Goal: Task Accomplishment & Management: Manage account settings

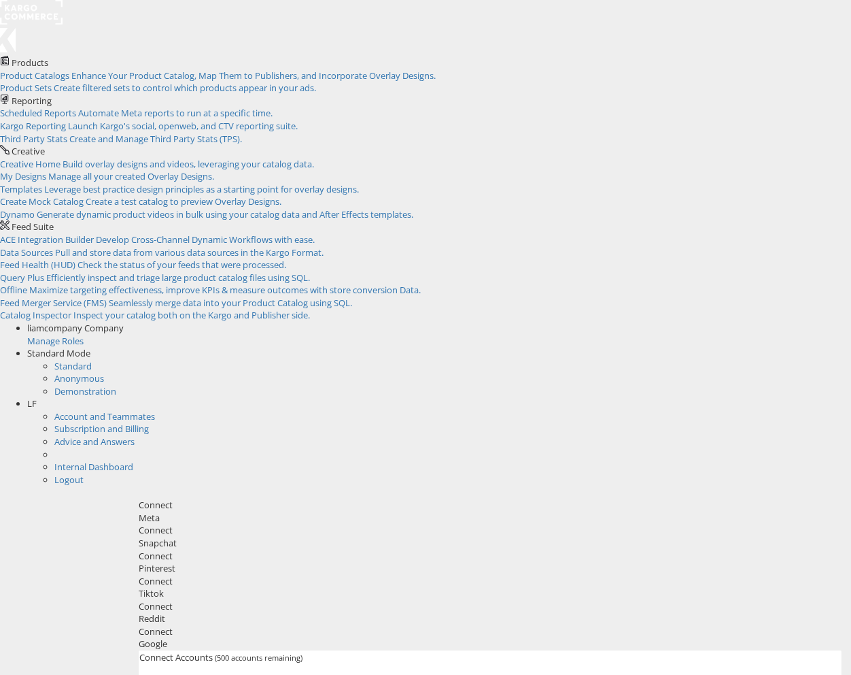
click at [37, 397] on span "LF" at bounding box center [32, 403] width 10 height 12
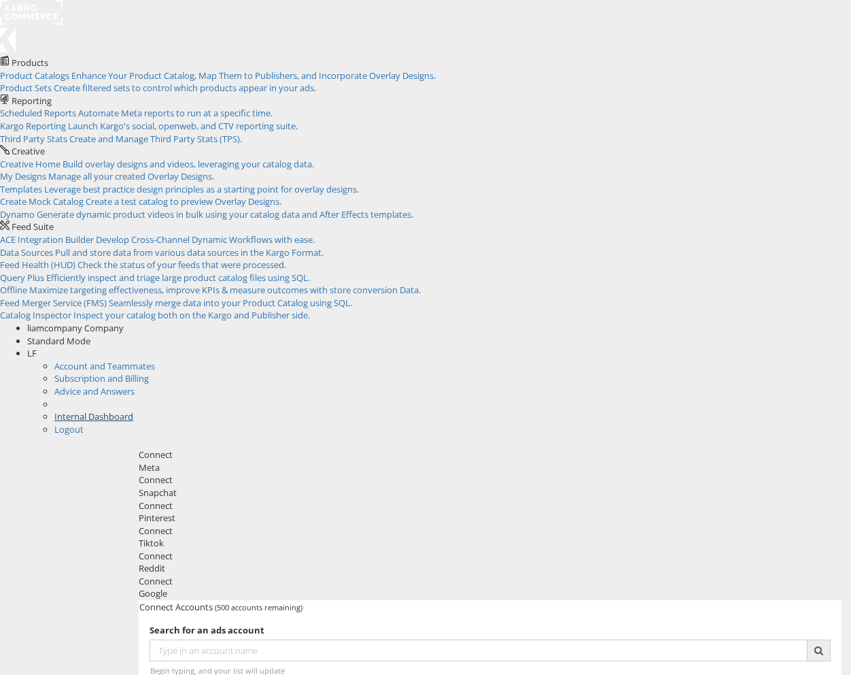
click at [133, 410] on link "Internal Dashboard" at bounding box center [93, 416] width 79 height 12
click at [112, 71] on span "Enhance Your Product Catalog, Map Them to Publishers, and Incorporate Overlay D…" at bounding box center [253, 75] width 365 height 12
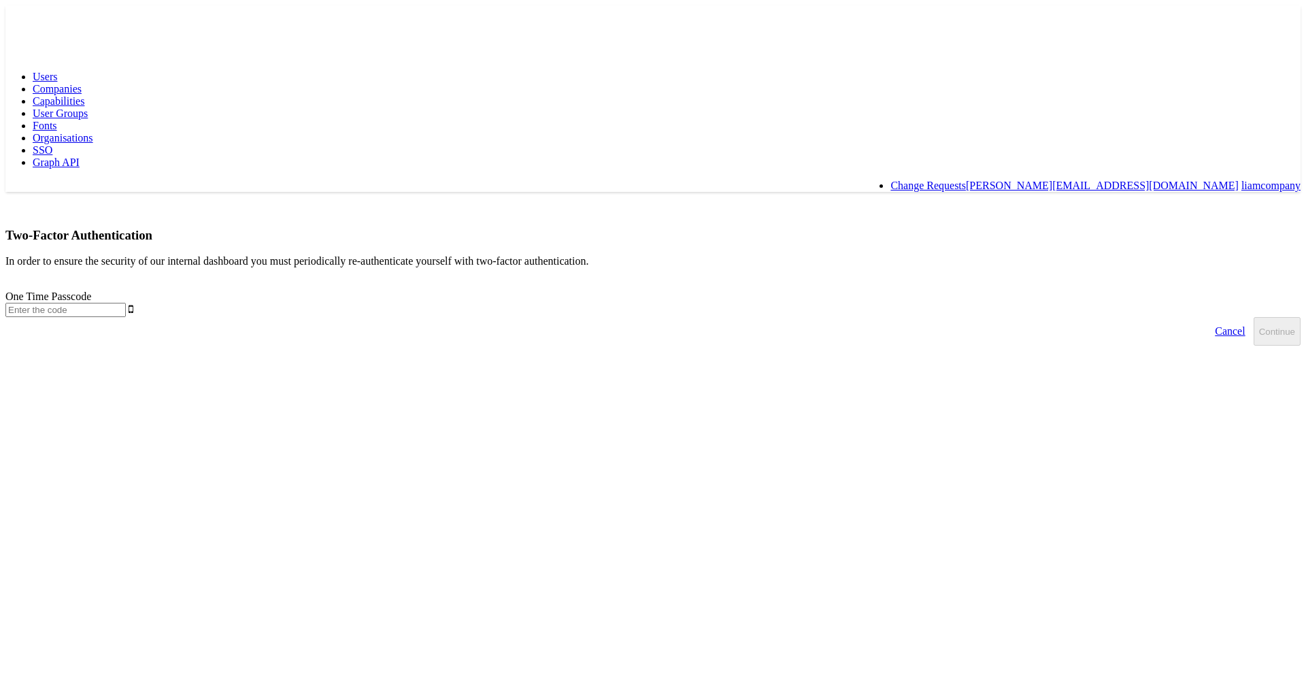
click at [126, 303] on input "text" at bounding box center [65, 310] width 120 height 14
type input "785151"
click at [1253, 317] on button "Continue" at bounding box center [1276, 331] width 47 height 29
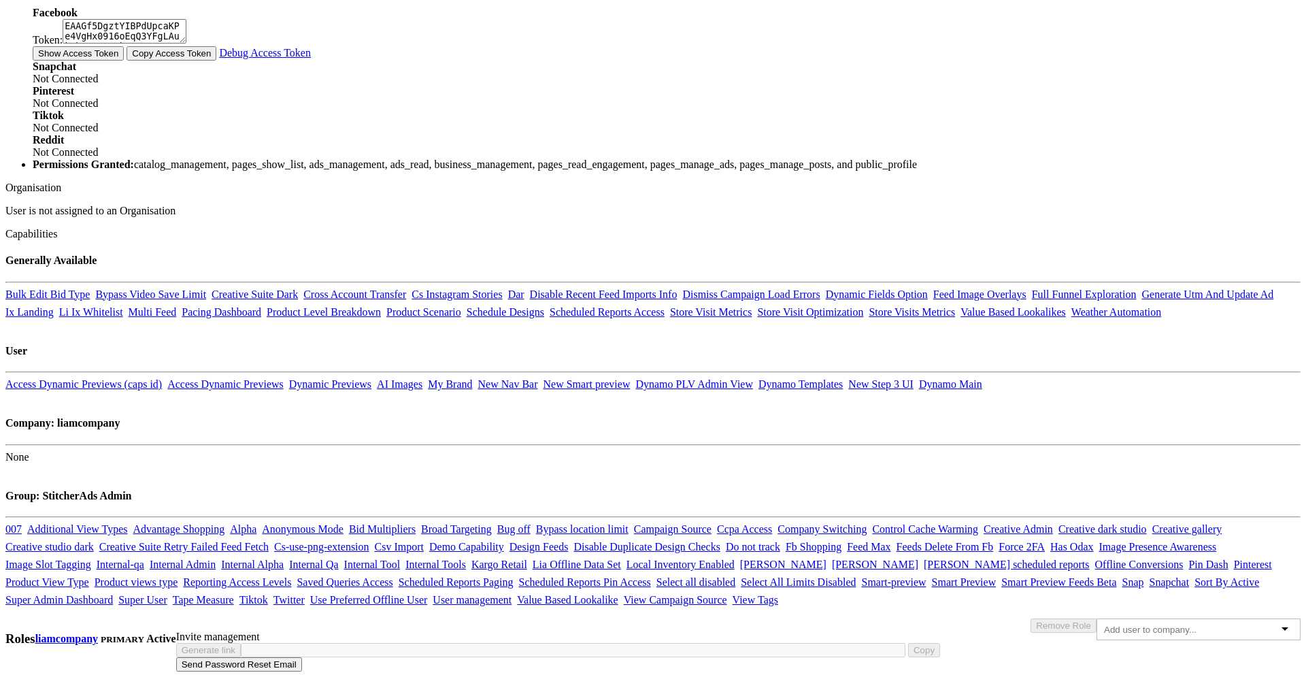
scroll to position [875, 0]
click at [162, 378] on link "Access Dynamic Previews (caps id)" at bounding box center [83, 384] width 156 height 12
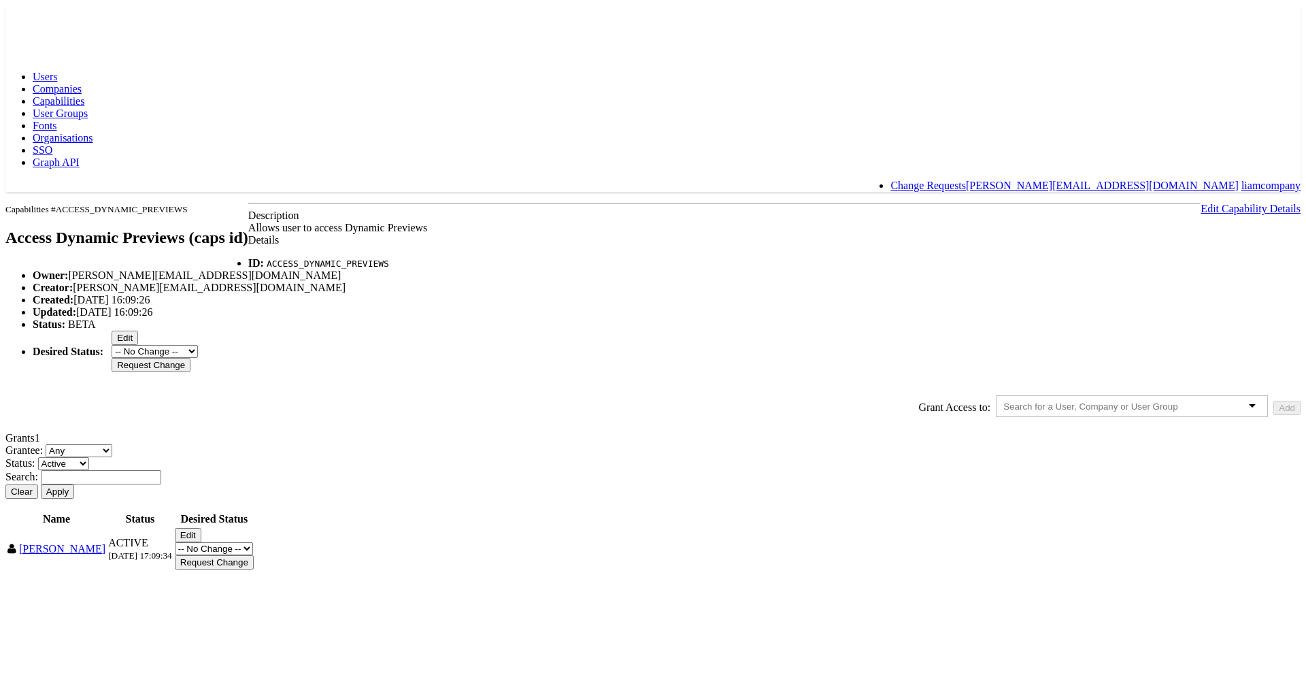
scroll to position [41, 0]
click at [138, 345] on button "Edit" at bounding box center [125, 338] width 27 height 14
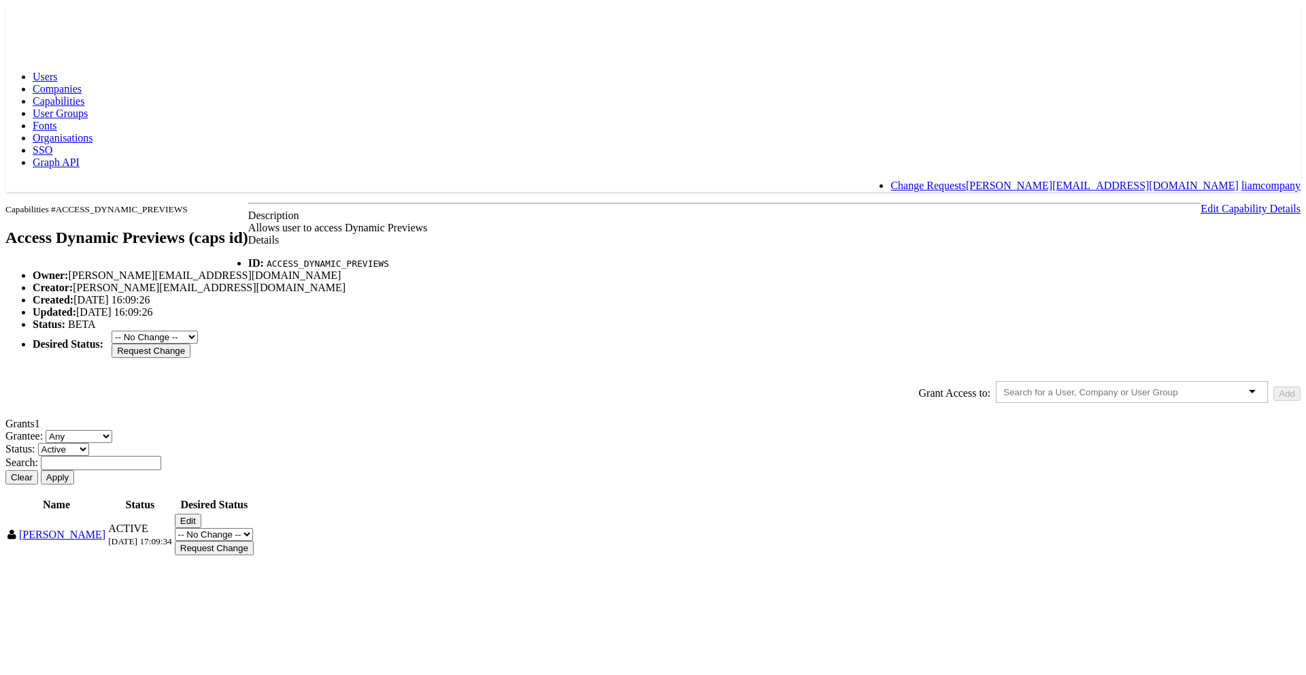
click at [198, 343] on select "-- No Change -- GA BETA INTERNAL ONLY ARCHIVED" at bounding box center [155, 337] width 86 height 13
click at [254, 556] on td "Edit -- No Change -- Active Revoked Request Change" at bounding box center [214, 534] width 80 height 43
click at [38, 484] on button "Clear" at bounding box center [21, 477] width 33 height 14
click at [173, 556] on td "ACTIVE 24/09/2025, 17:09:34" at bounding box center [139, 534] width 65 height 43
click at [201, 528] on button "Edit" at bounding box center [188, 520] width 27 height 14
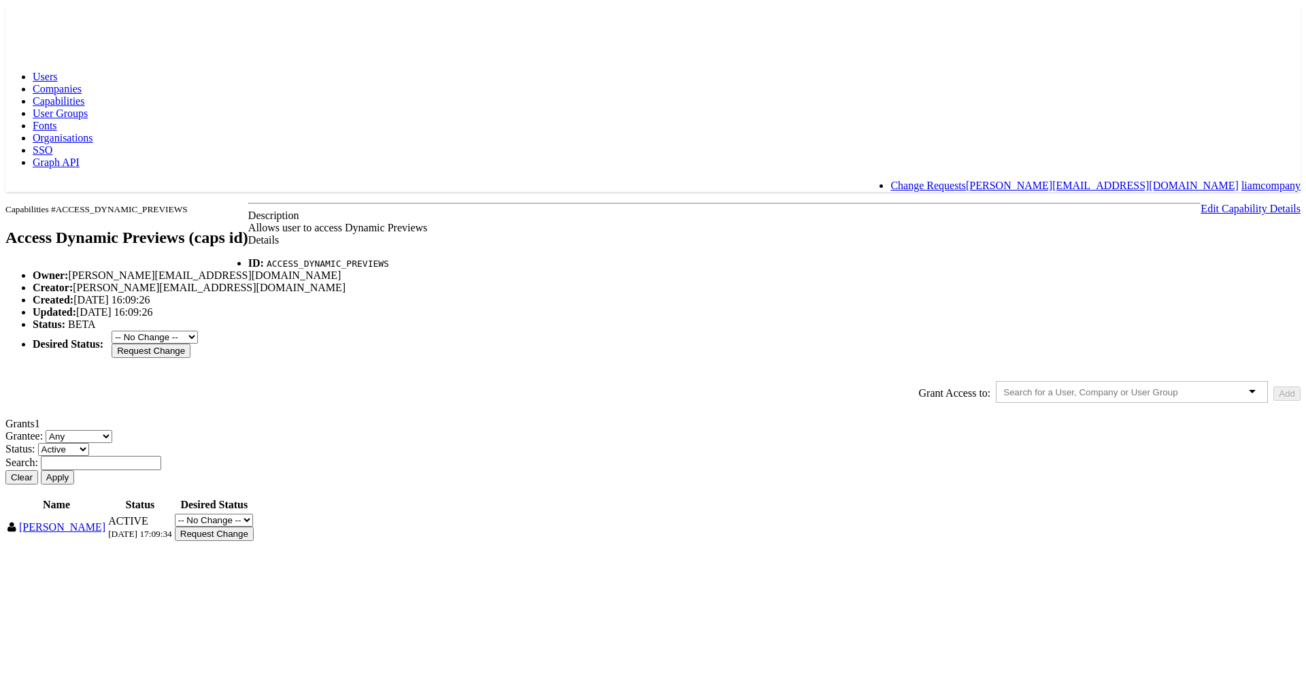
click at [253, 526] on select "-- No Change -- Active Revoked" at bounding box center [214, 519] width 78 height 13
select select "REVOKED"
click at [253, 526] on select "-- No Change -- Active Revoked" at bounding box center [214, 519] width 78 height 13
click at [254, 541] on input "Request Change" at bounding box center [214, 533] width 79 height 14
click at [220, 540] on input "Approve" at bounding box center [197, 533] width 45 height 14
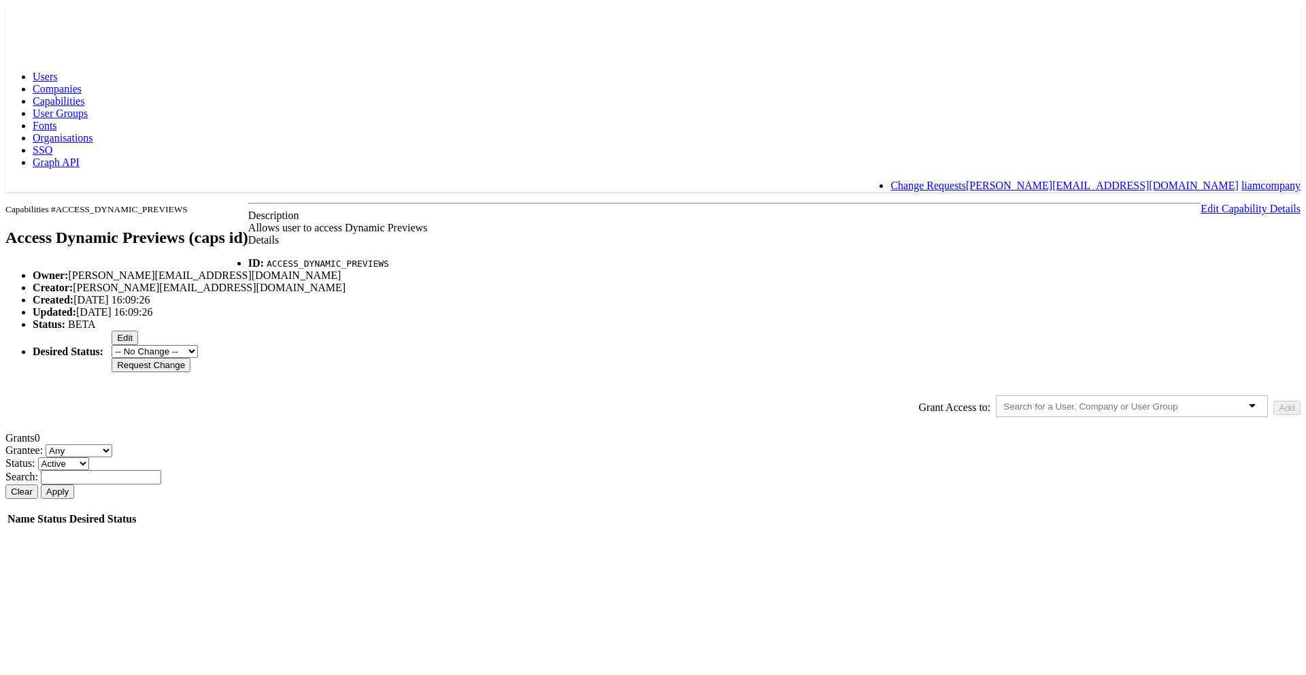
scroll to position [2, 0]
click at [84, 95] on span "Capabilities" at bounding box center [59, 101] width 52 height 12
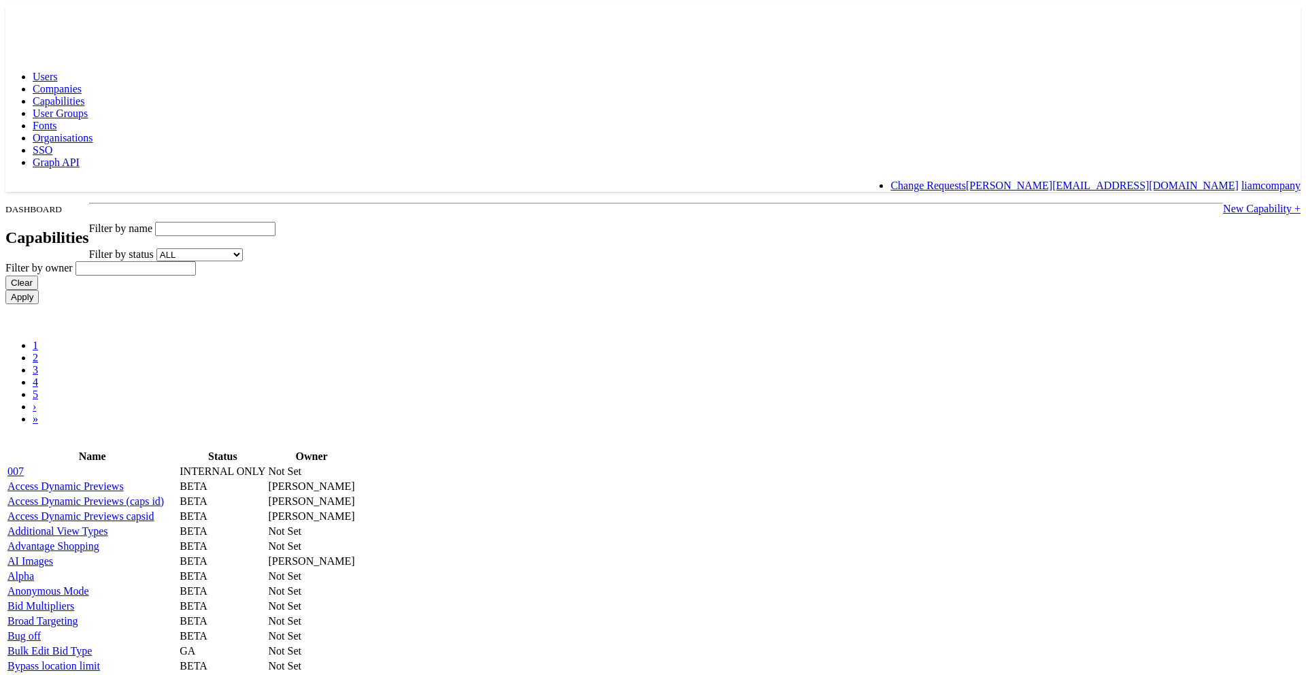
click at [57, 71] on span "Users" at bounding box center [45, 77] width 24 height 12
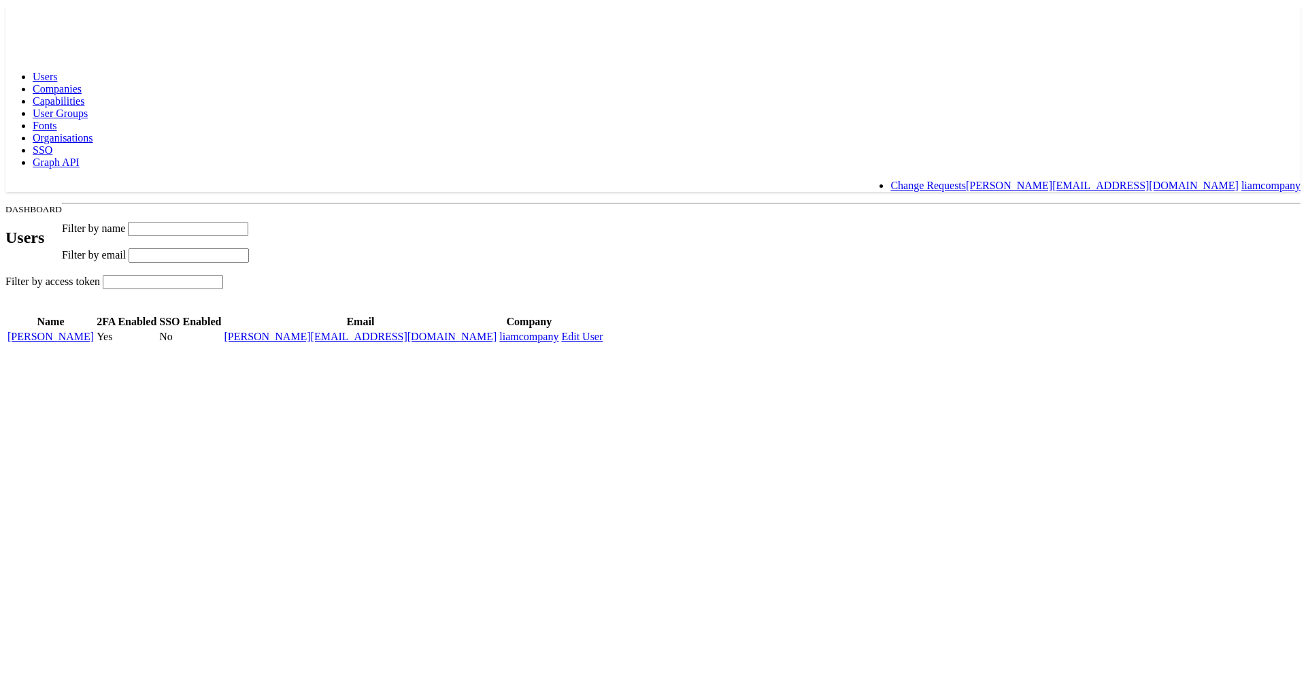
click at [82, 83] on span "Companies" at bounding box center [57, 89] width 49 height 12
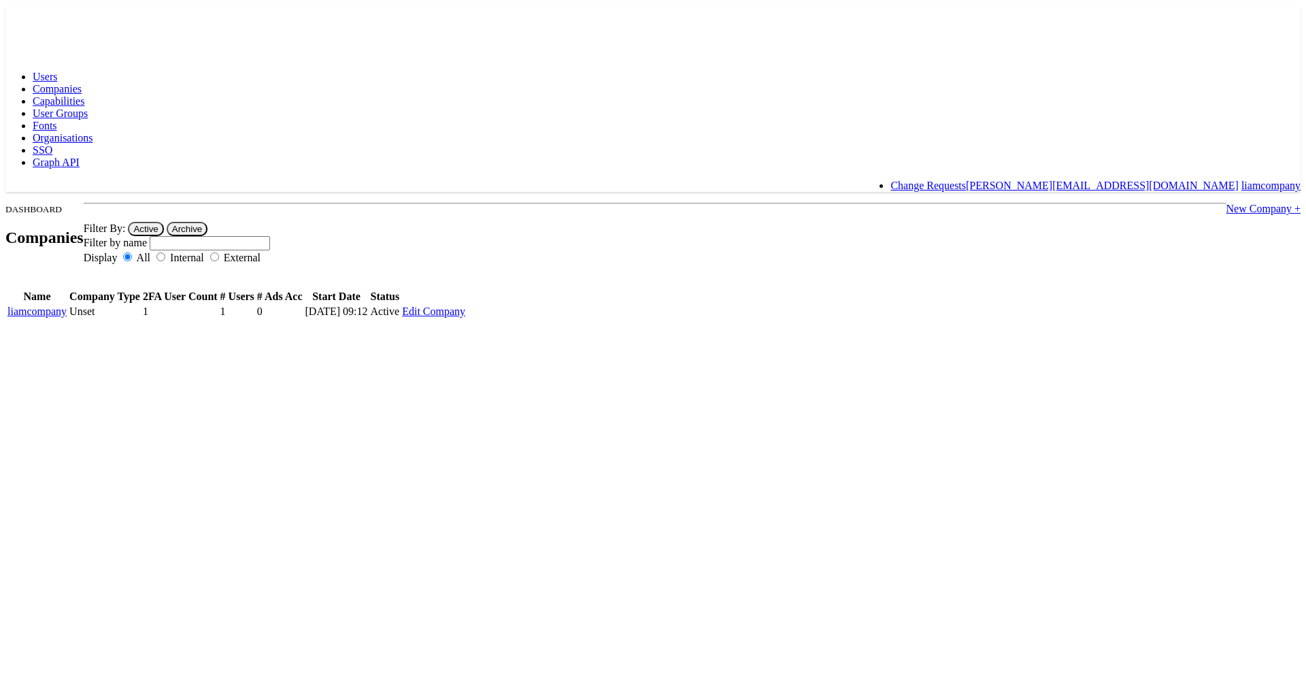
click at [84, 95] on link "Capabilities" at bounding box center [59, 101] width 52 height 12
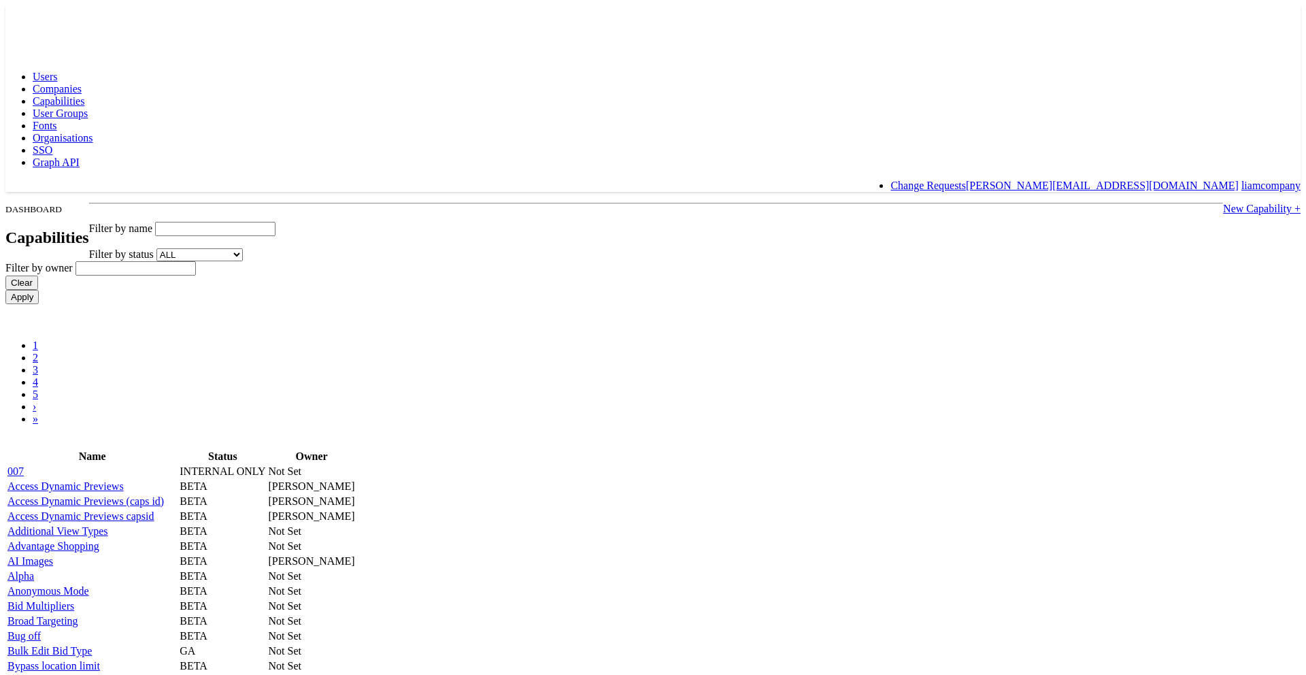
click at [88, 107] on span "User Groups" at bounding box center [60, 113] width 55 height 12
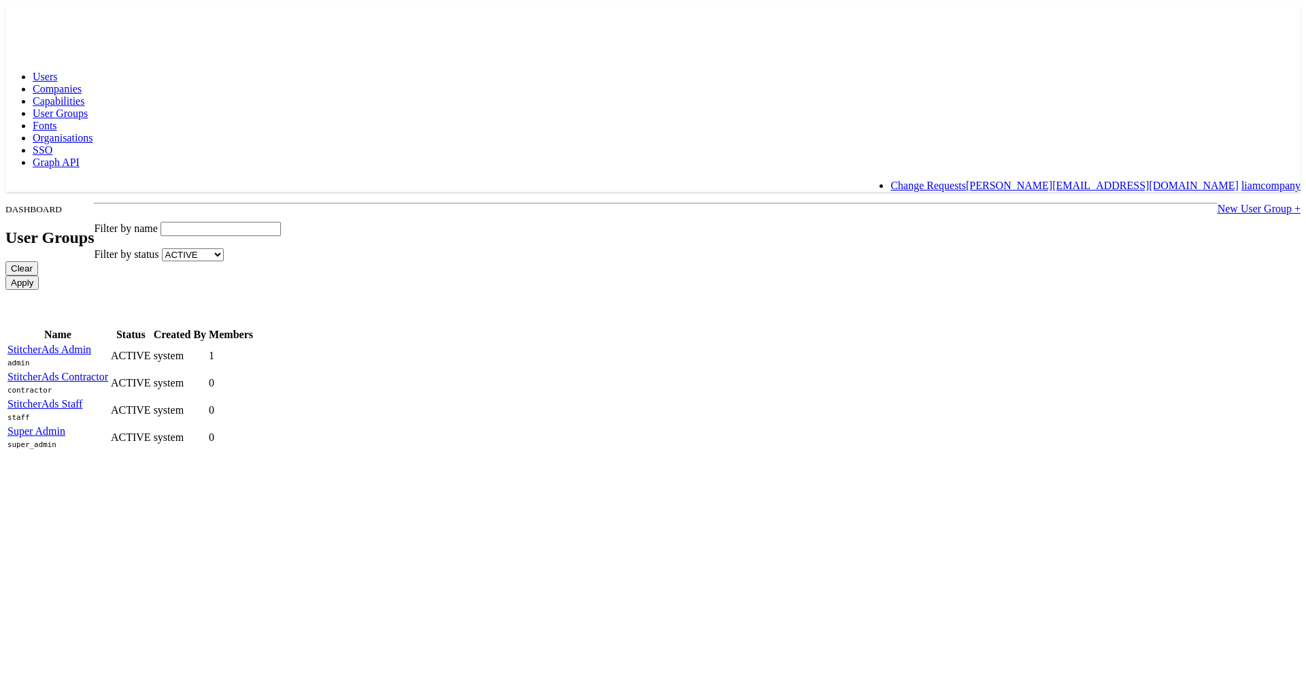
click at [57, 71] on span "Users" at bounding box center [45, 77] width 24 height 12
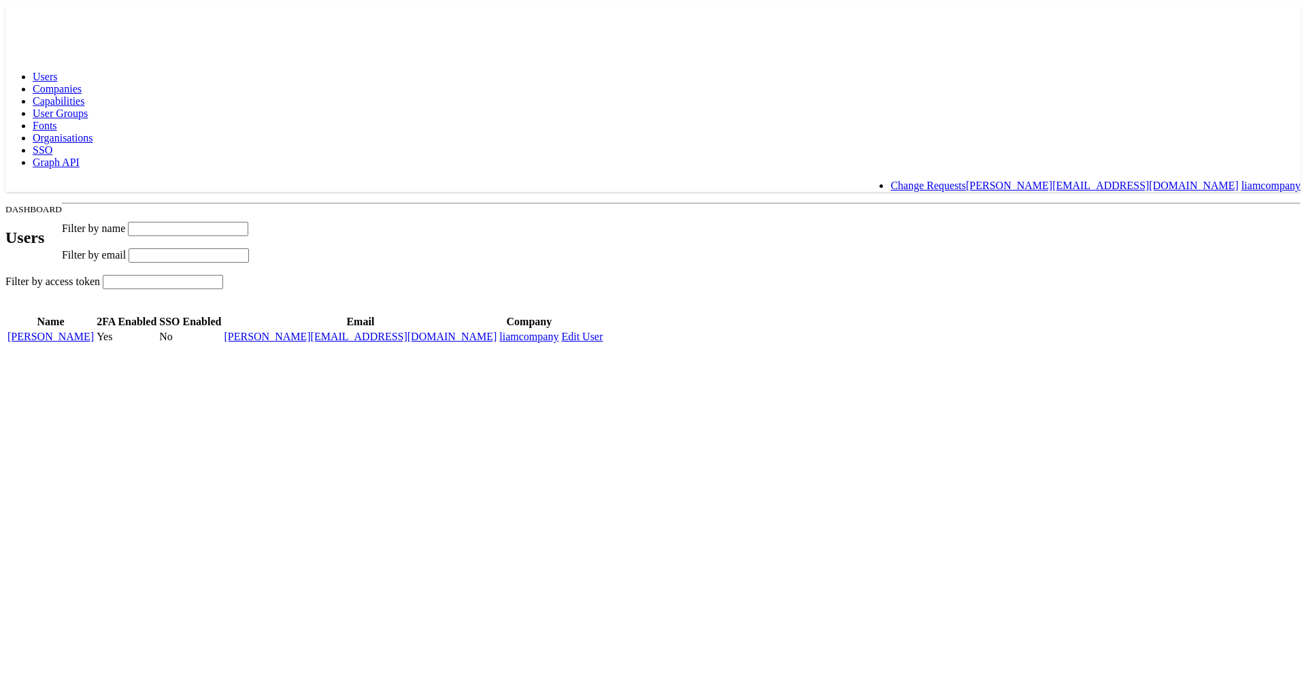
click at [94, 338] on link "[PERSON_NAME]" at bounding box center [50, 337] width 86 height 12
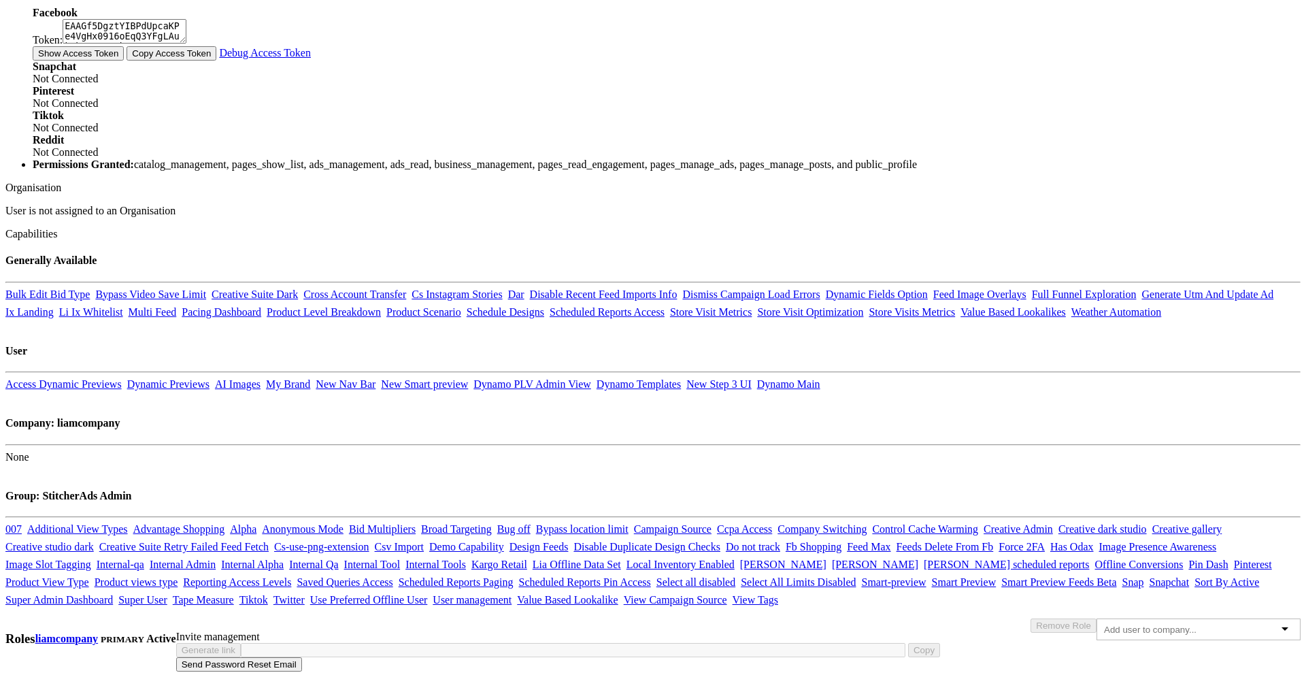
scroll to position [839, 0]
click at [122, 378] on link "Access Dynamic Previews" at bounding box center [63, 384] width 116 height 12
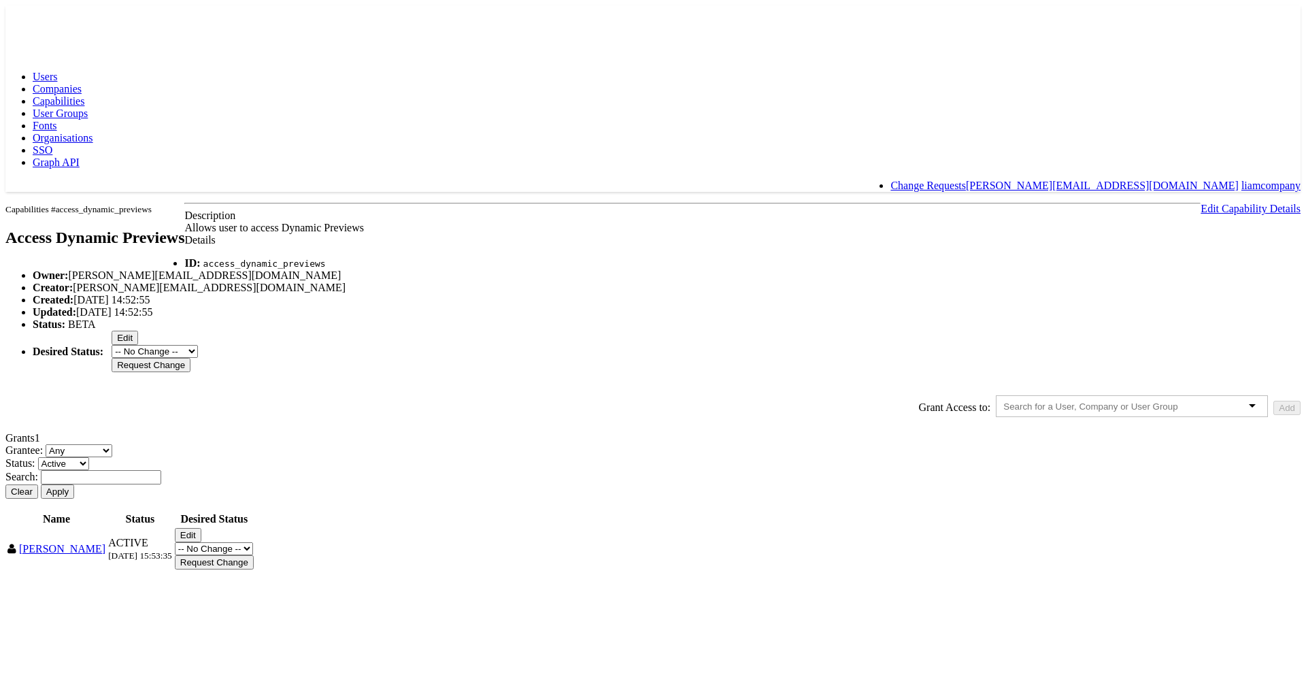
scroll to position [41, 0]
click at [201, 542] on button "Edit" at bounding box center [188, 535] width 27 height 14
click at [253, 541] on select "-- No Change -- Active Revoked" at bounding box center [214, 534] width 78 height 13
select select "REVOKED"
click at [253, 541] on select "-- No Change -- Active Revoked" at bounding box center [214, 534] width 78 height 13
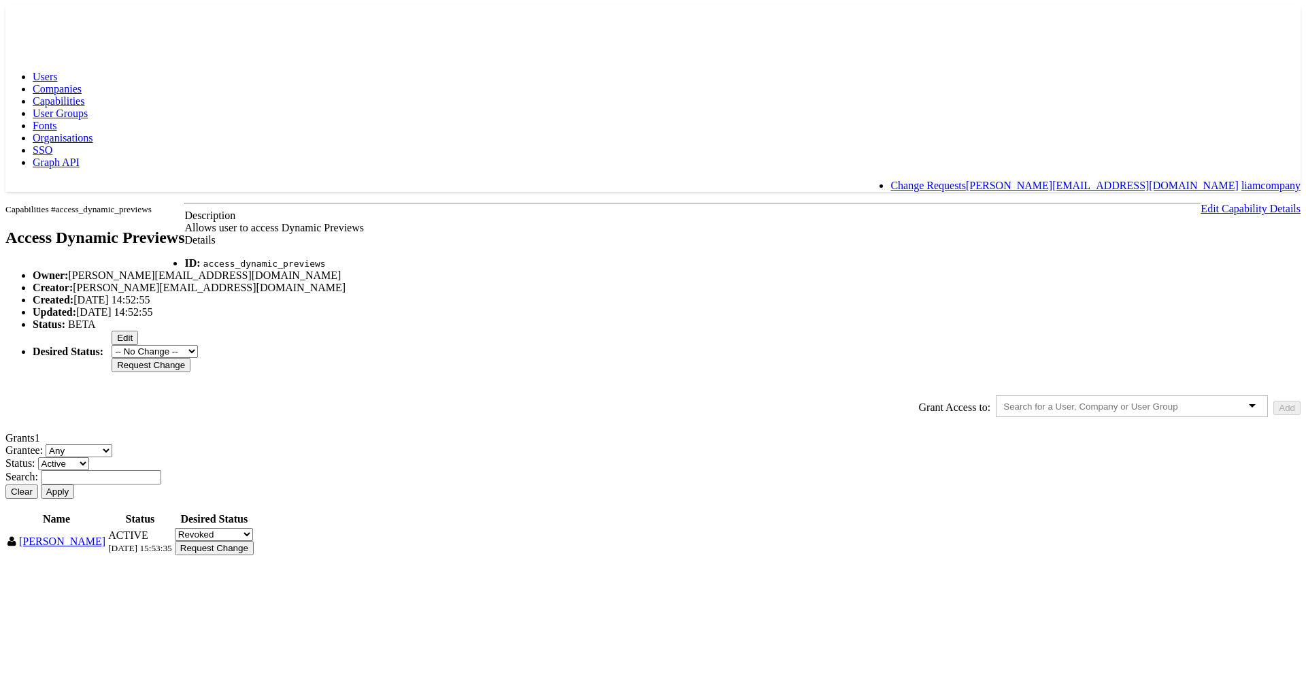
click at [254, 555] on input "Request Change" at bounding box center [214, 548] width 79 height 14
click at [220, 554] on input "Approve" at bounding box center [197, 547] width 45 height 14
click at [74, 498] on button "Apply" at bounding box center [57, 491] width 33 height 14
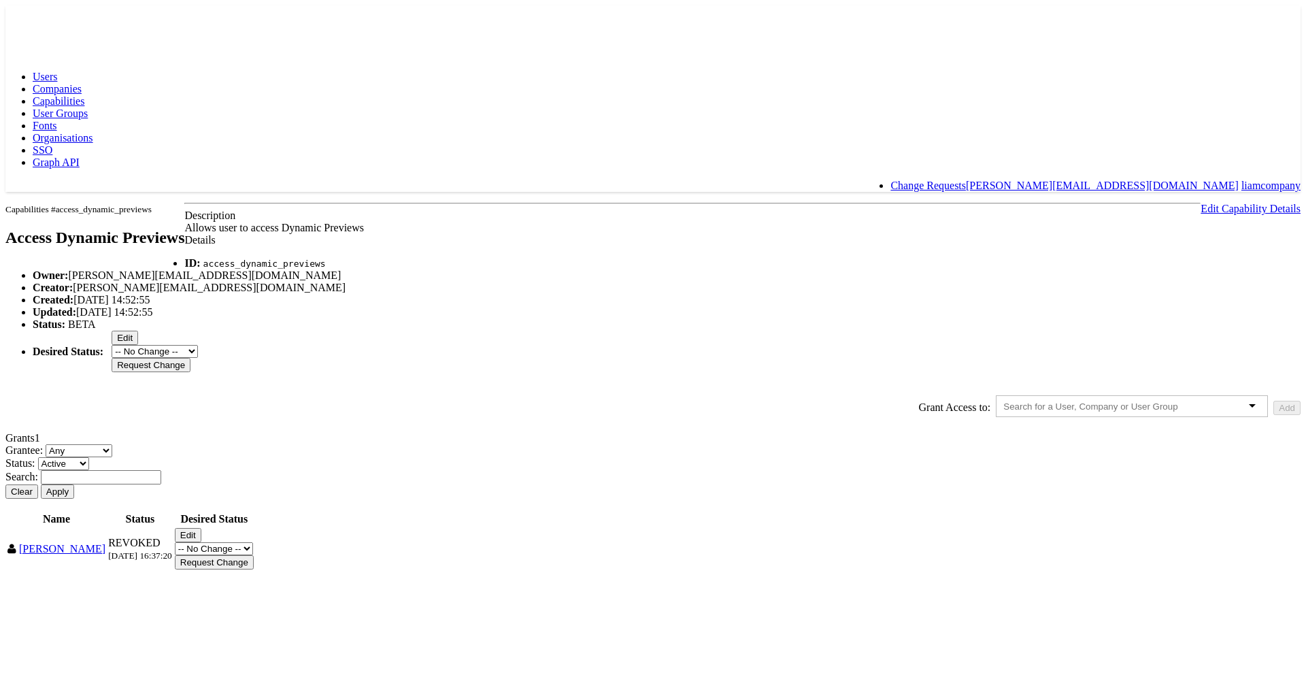
click at [54, 20] on rect at bounding box center [36, 17] width 63 height 24
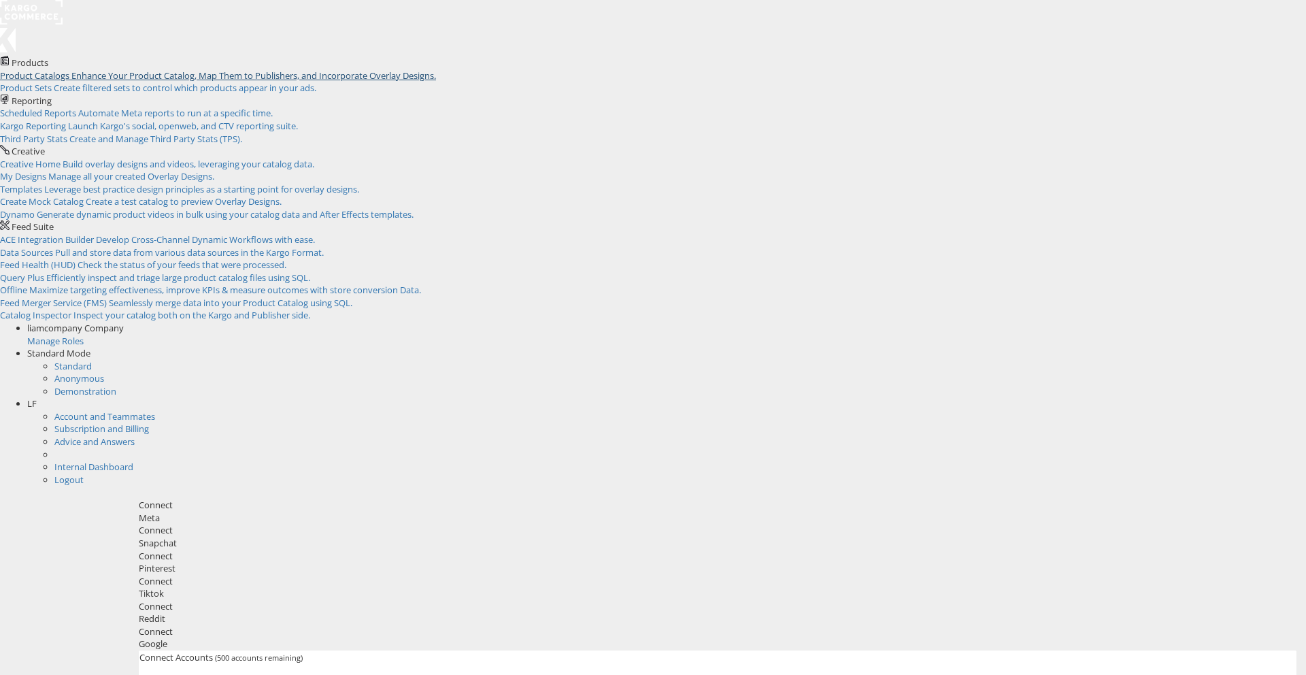
click at [186, 82] on span "Enhance Your Product Catalog, Map Them to Publishers, and Incorporate Overlay D…" at bounding box center [253, 75] width 365 height 12
click at [37, 397] on span "LF" at bounding box center [32, 403] width 10 height 12
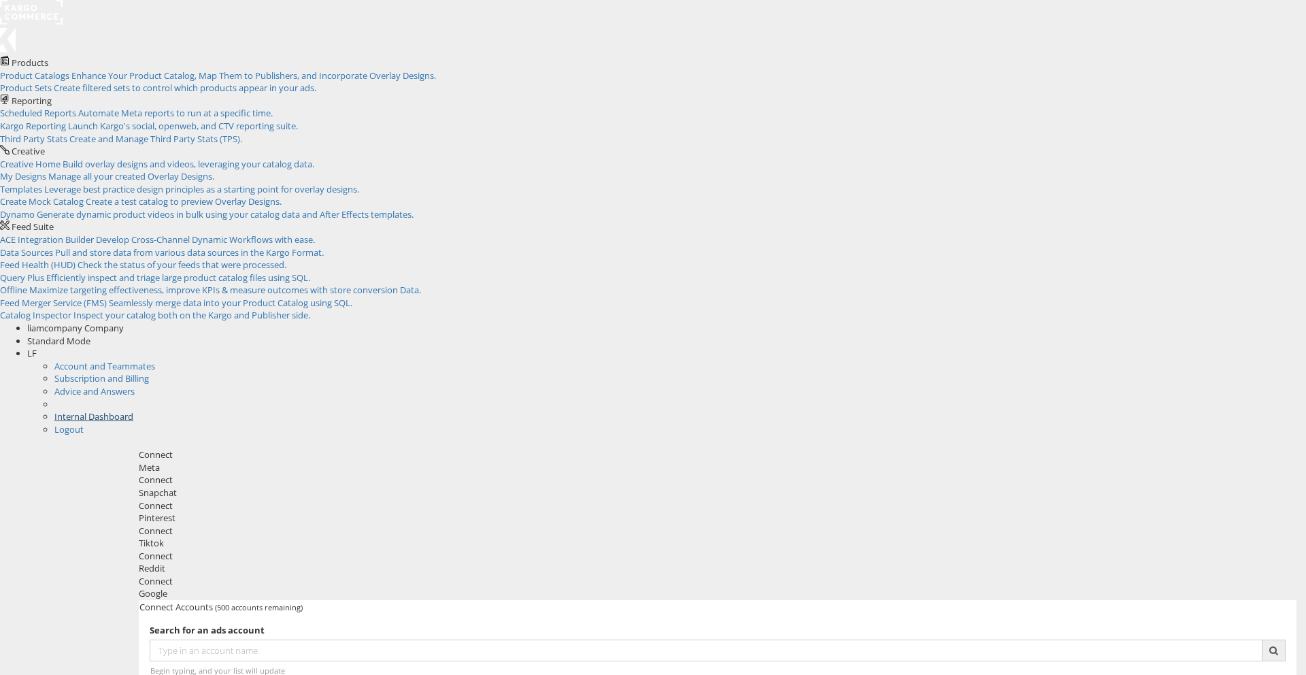
click at [133, 410] on link "Internal Dashboard" at bounding box center [93, 416] width 79 height 12
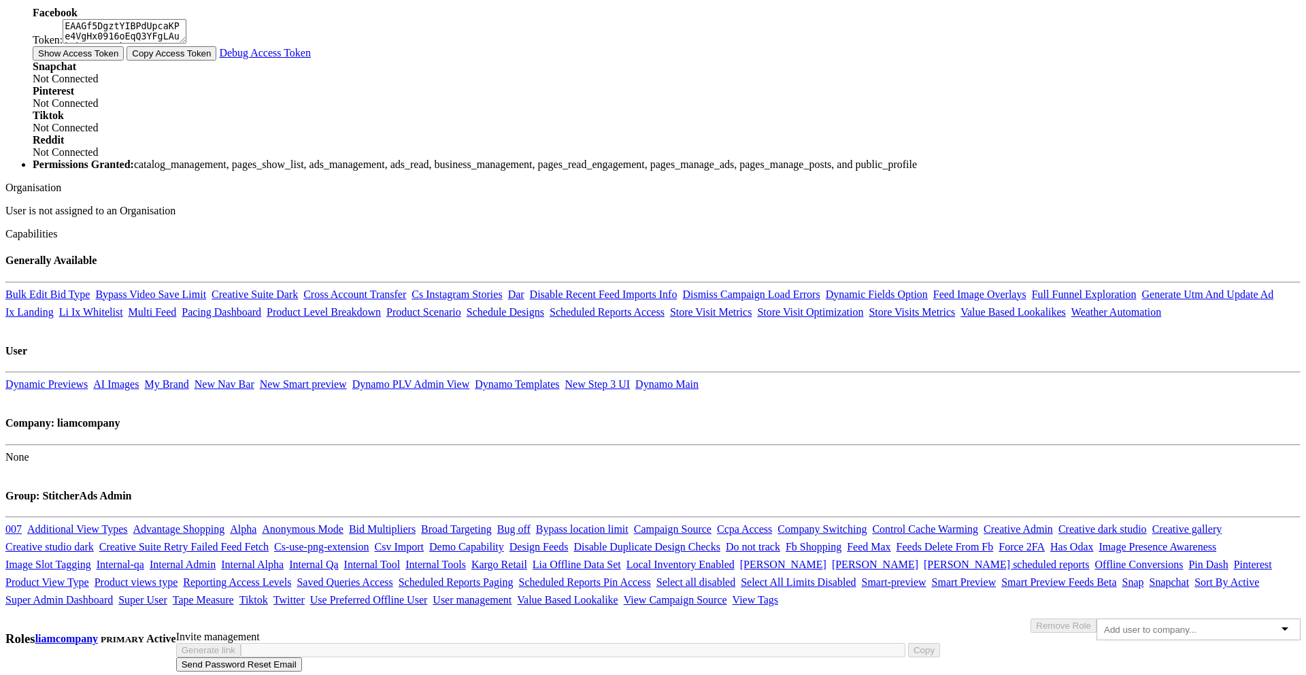
scroll to position [965, 0]
click at [88, 378] on link "Dynamic Previews" at bounding box center [46, 384] width 82 height 12
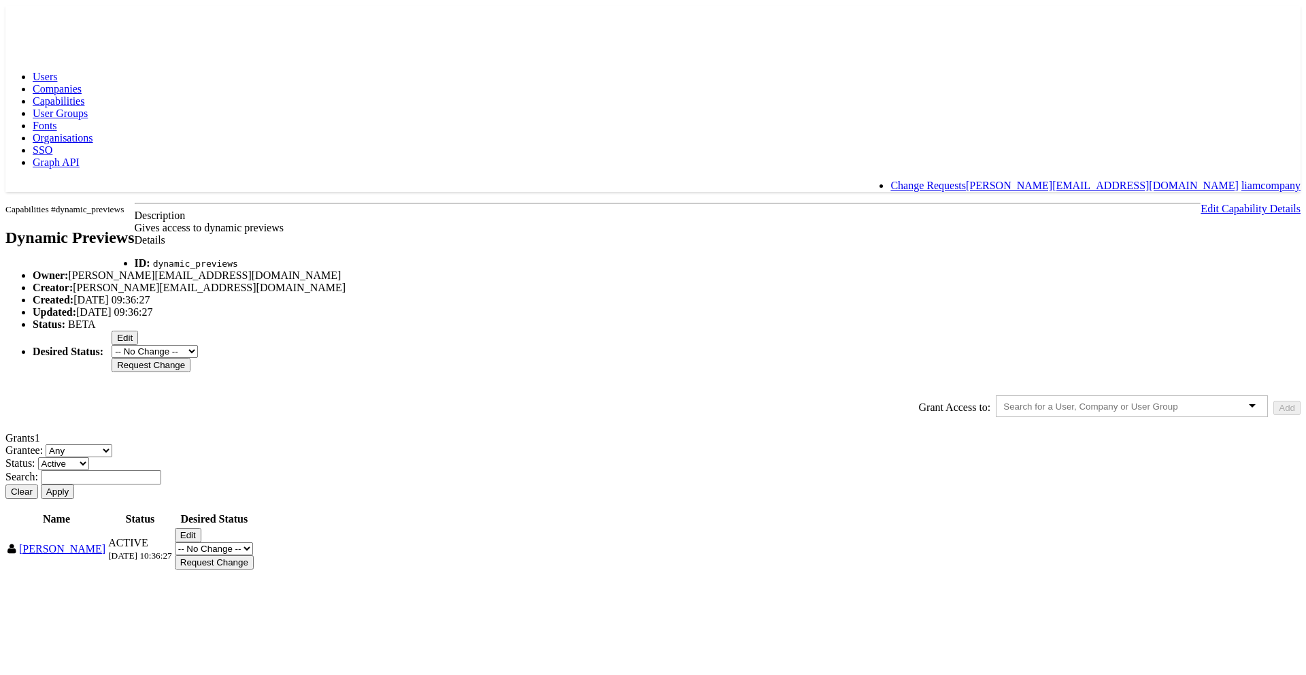
scroll to position [41, 0]
click at [201, 542] on button "Edit" at bounding box center [188, 535] width 27 height 14
click at [253, 541] on select "-- No Change -- Active Revoked" at bounding box center [214, 534] width 78 height 13
select select "REVOKED"
click at [253, 541] on select "-- No Change -- Active Revoked" at bounding box center [214, 534] width 78 height 13
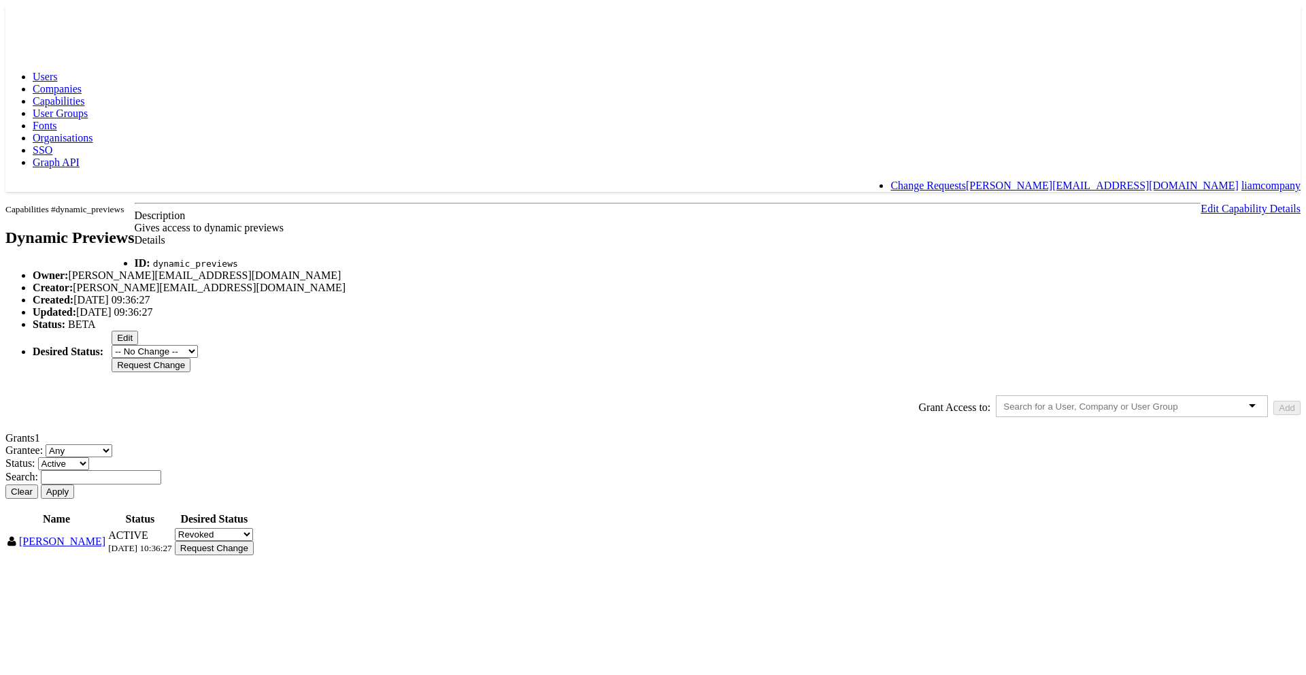
click at [254, 555] on input "Request Change" at bounding box center [214, 548] width 79 height 14
click at [220, 554] on input "Approve" at bounding box center [197, 547] width 45 height 14
click at [31, 10] on rect at bounding box center [36, 17] width 63 height 24
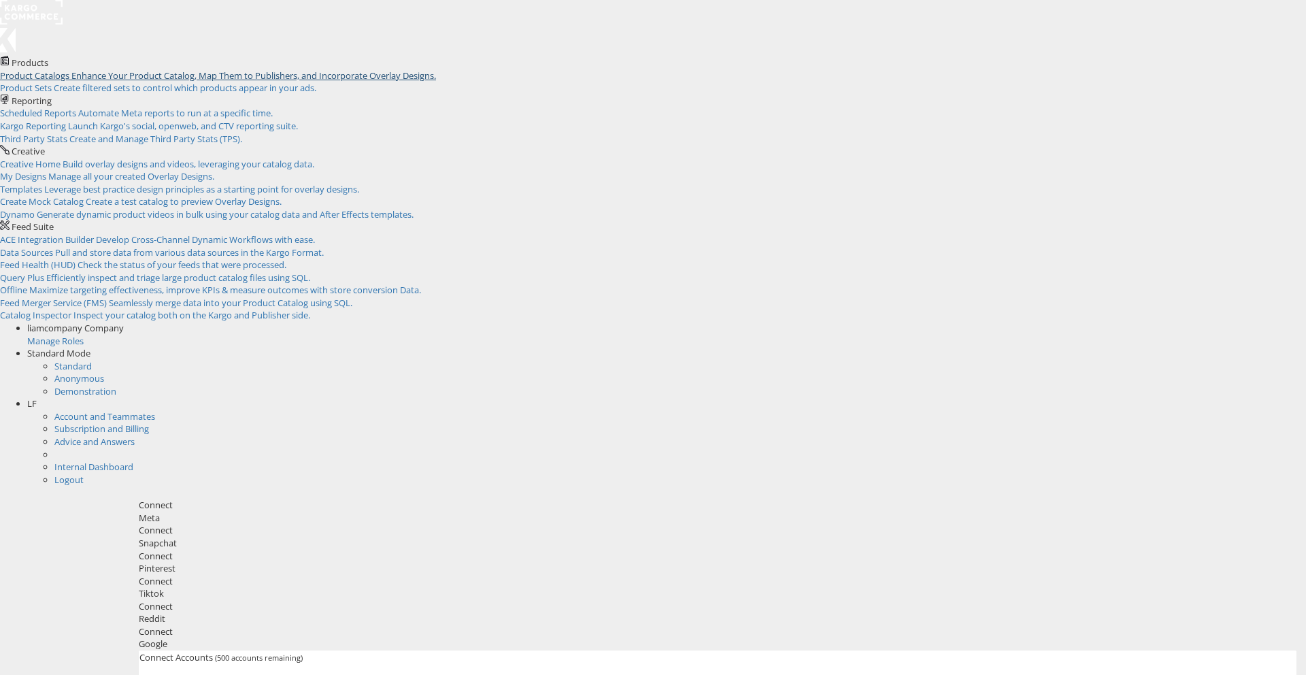
click at [124, 82] on span "Enhance Your Product Catalog, Map Them to Publishers, and Incorporate Overlay D…" at bounding box center [253, 75] width 365 height 12
click at [1281, 397] on div "LF" at bounding box center [666, 403] width 1279 height 13
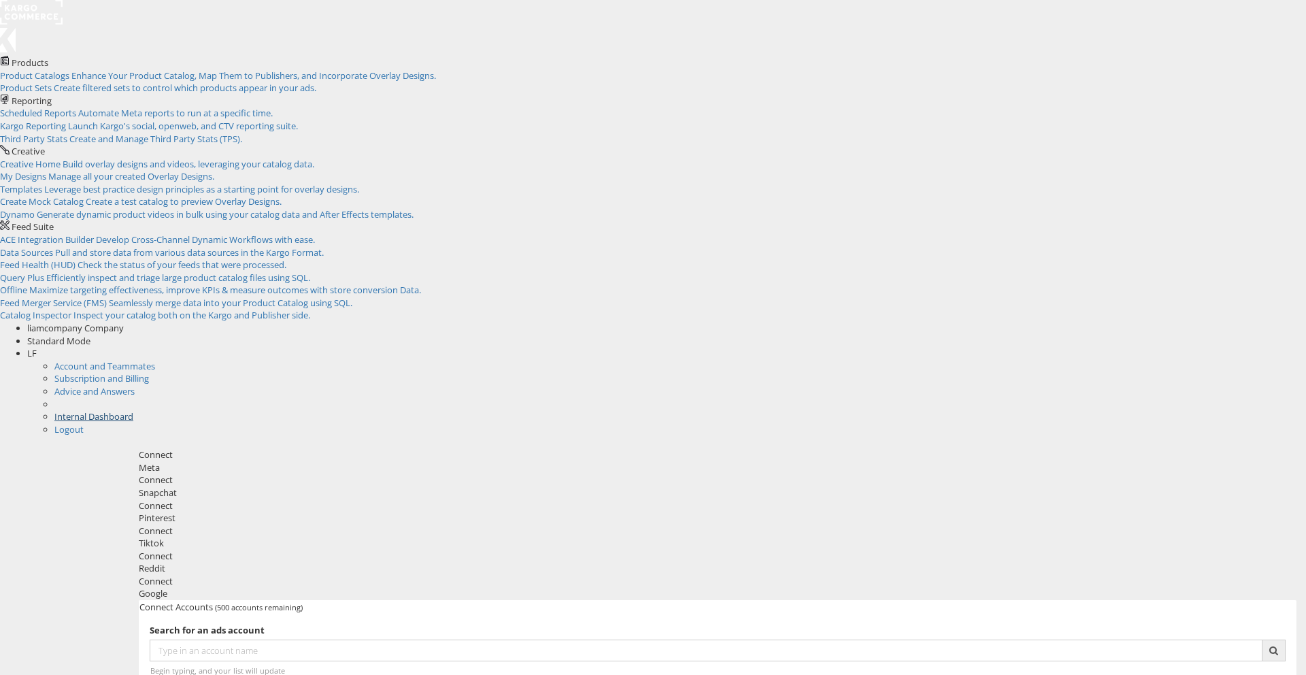
click at [133, 410] on link "Internal Dashboard" at bounding box center [93, 416] width 79 height 12
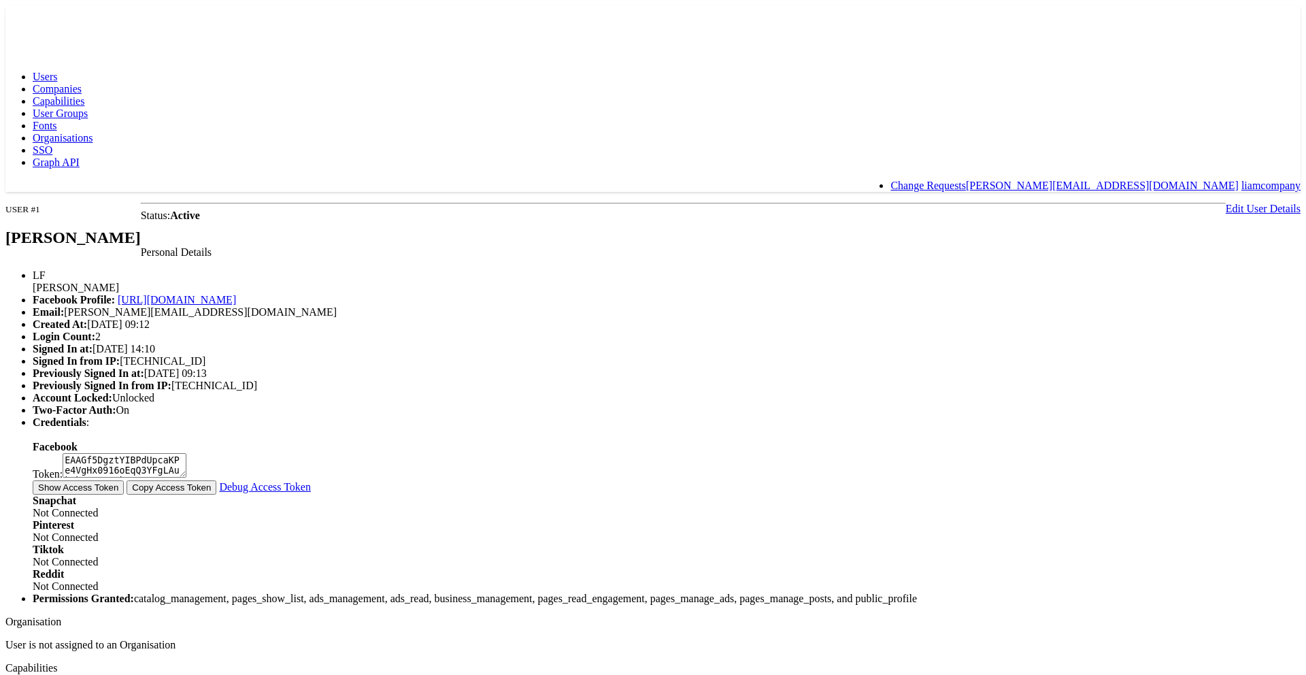
click at [84, 95] on span "Capabilities" at bounding box center [59, 101] width 52 height 12
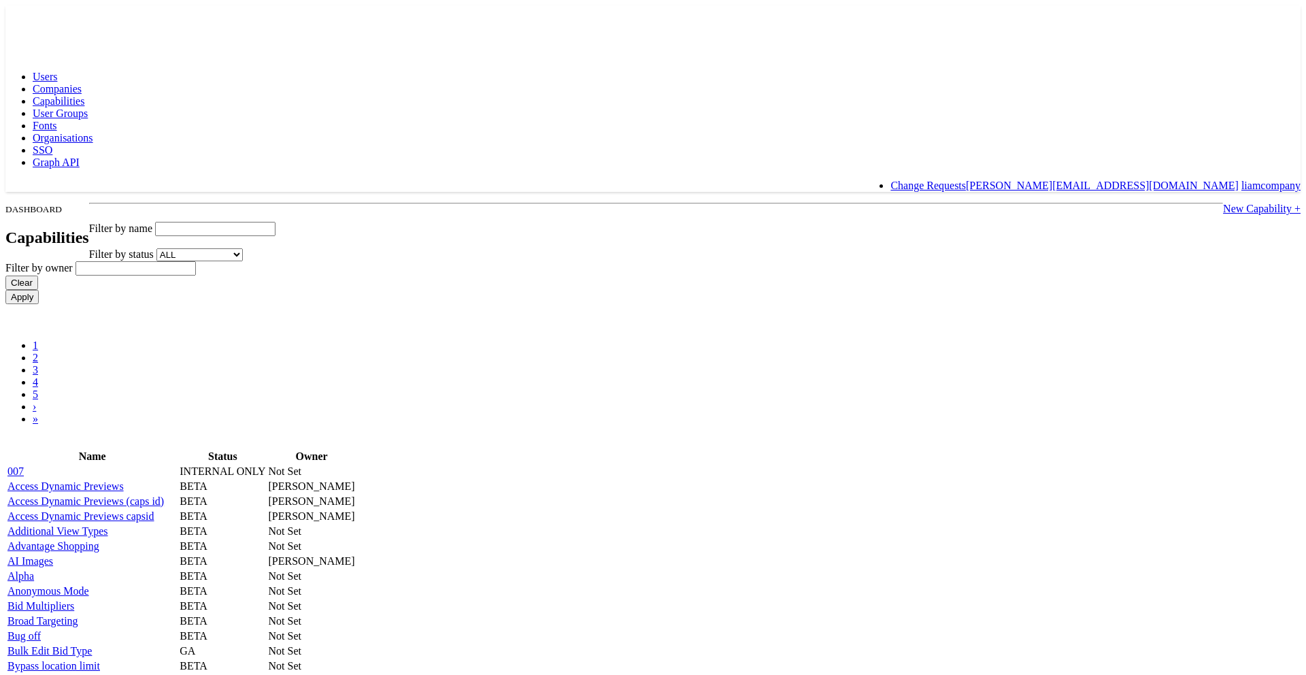
click at [275, 222] on input "text" at bounding box center [215, 229] width 120 height 14
click at [177, 479] on td "Access Dynamic Previews" at bounding box center [92, 486] width 171 height 14
click at [124, 480] on link "Access Dynamic Previews" at bounding box center [65, 486] width 116 height 12
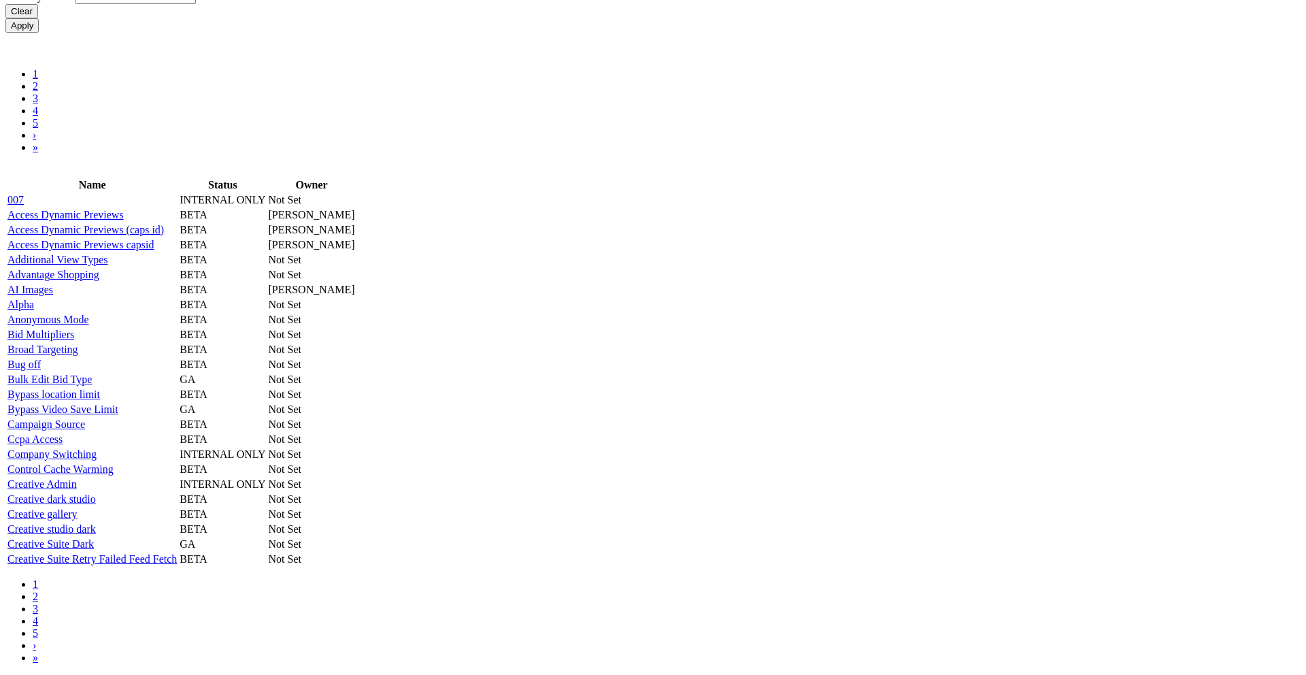
scroll to position [870, 0]
click at [38, 602] on link "2" at bounding box center [35, 596] width 5 height 12
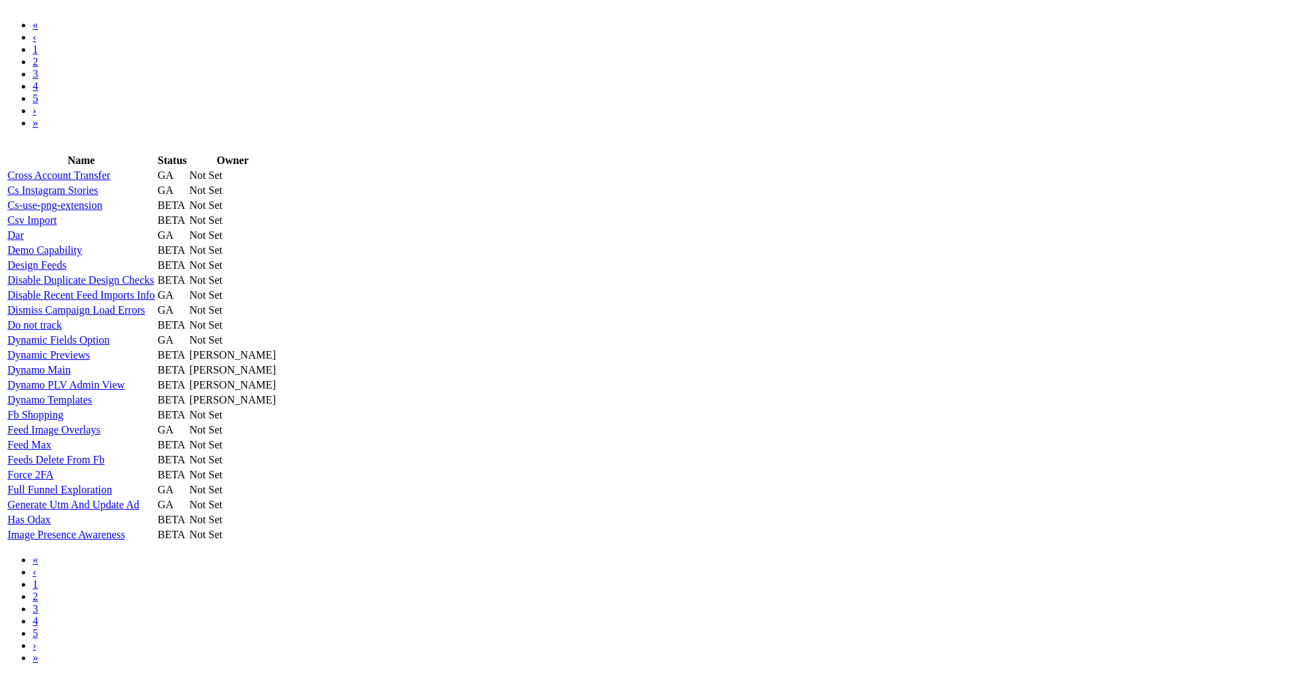
scroll to position [754, 0]
click at [90, 349] on link "Dynamic Previews" at bounding box center [48, 355] width 82 height 12
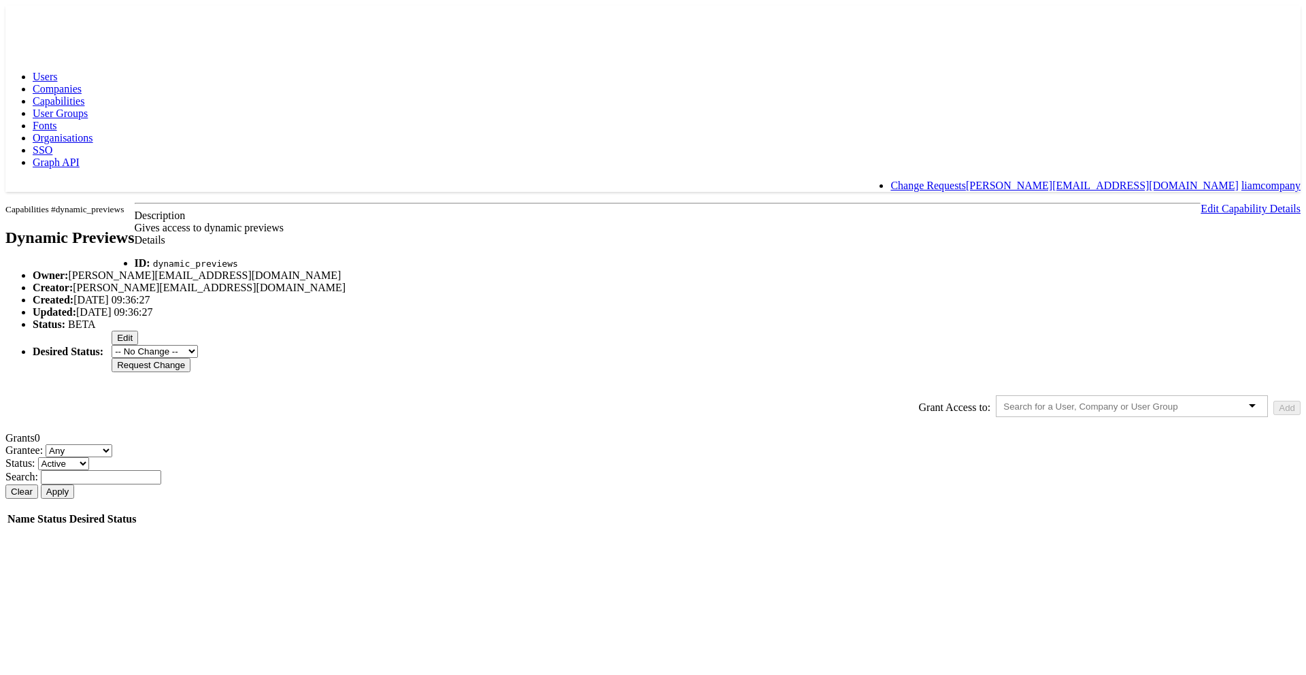
scroll to position [2, 0]
click at [1003, 411] on input "text" at bounding box center [1102, 406] width 199 height 10
click at [996, 417] on div at bounding box center [1132, 406] width 272 height 22
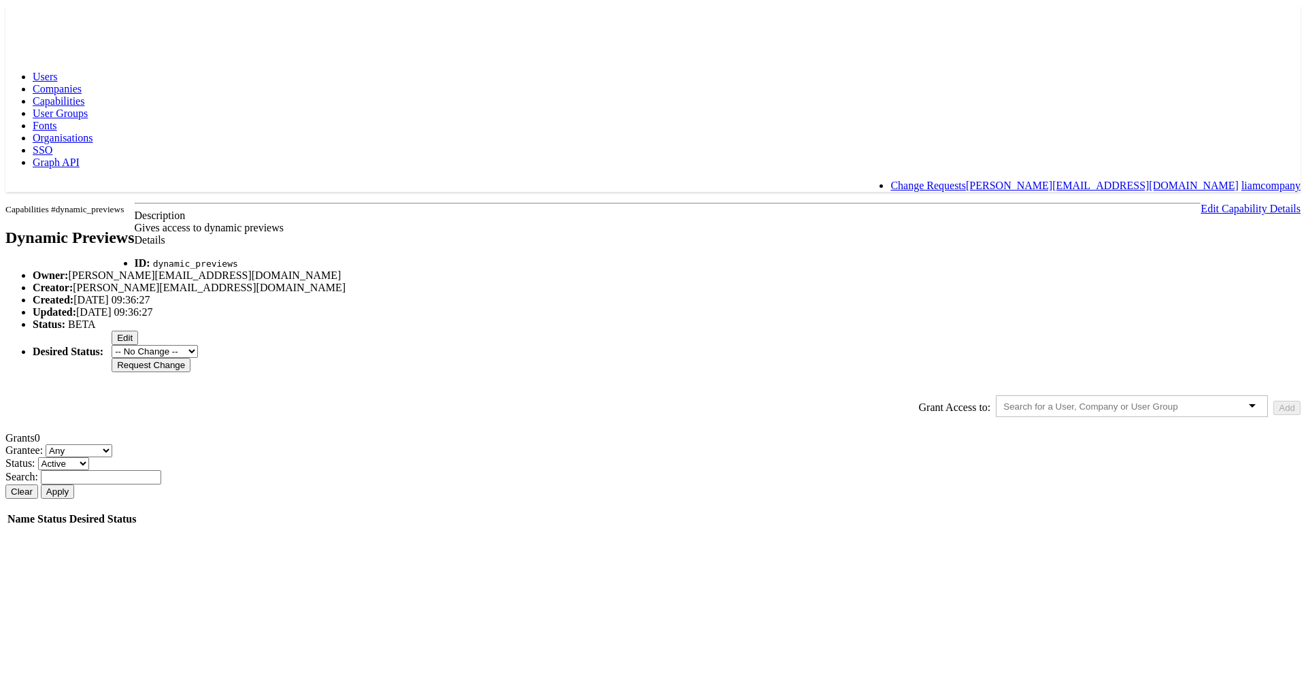
click at [1185, 486] on body "Users Companies Capabilities User Groups Fonts Organisations SSO Graph API Chan…" at bounding box center [652, 266] width 1295 height 522
click at [996, 417] on div at bounding box center [1132, 406] width 272 height 22
drag, startPoint x: 976, startPoint y: 506, endPoint x: 961, endPoint y: 493, distance: 19.8
click at [996, 417] on div at bounding box center [1132, 406] width 272 height 22
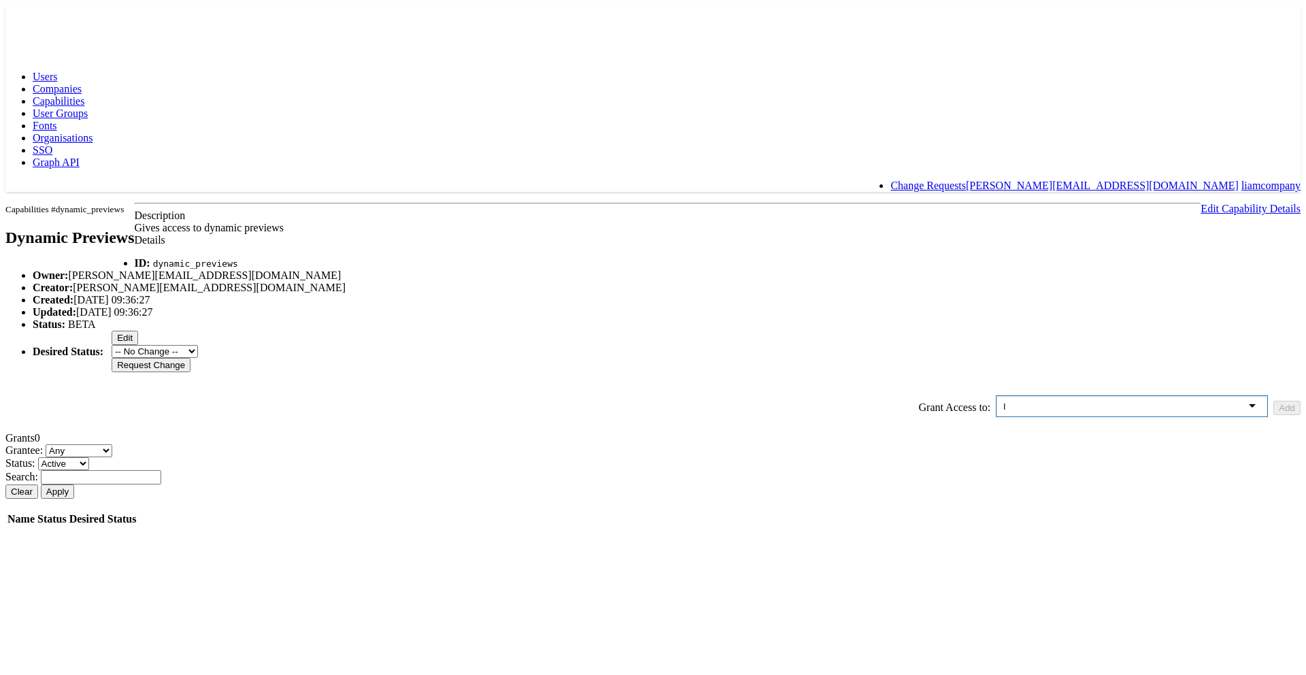
type input "li"
click at [1273, 415] on button "Add" at bounding box center [1286, 408] width 27 height 14
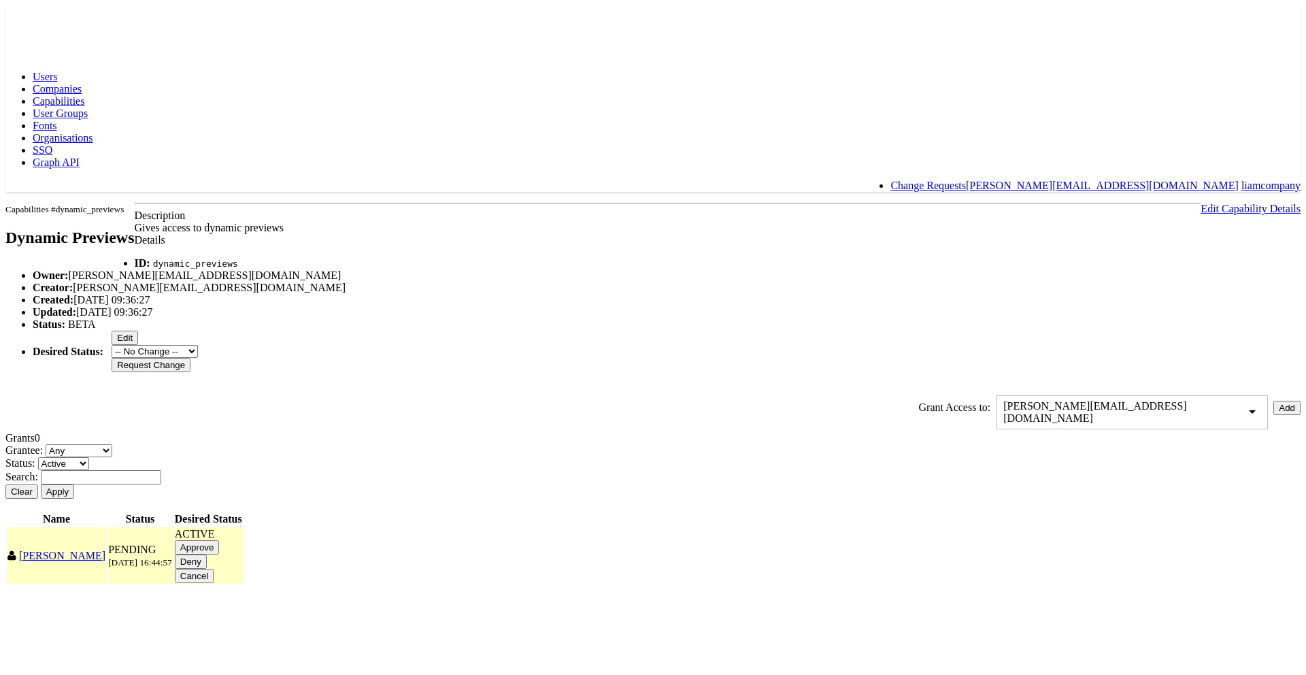
scroll to position [41, 0]
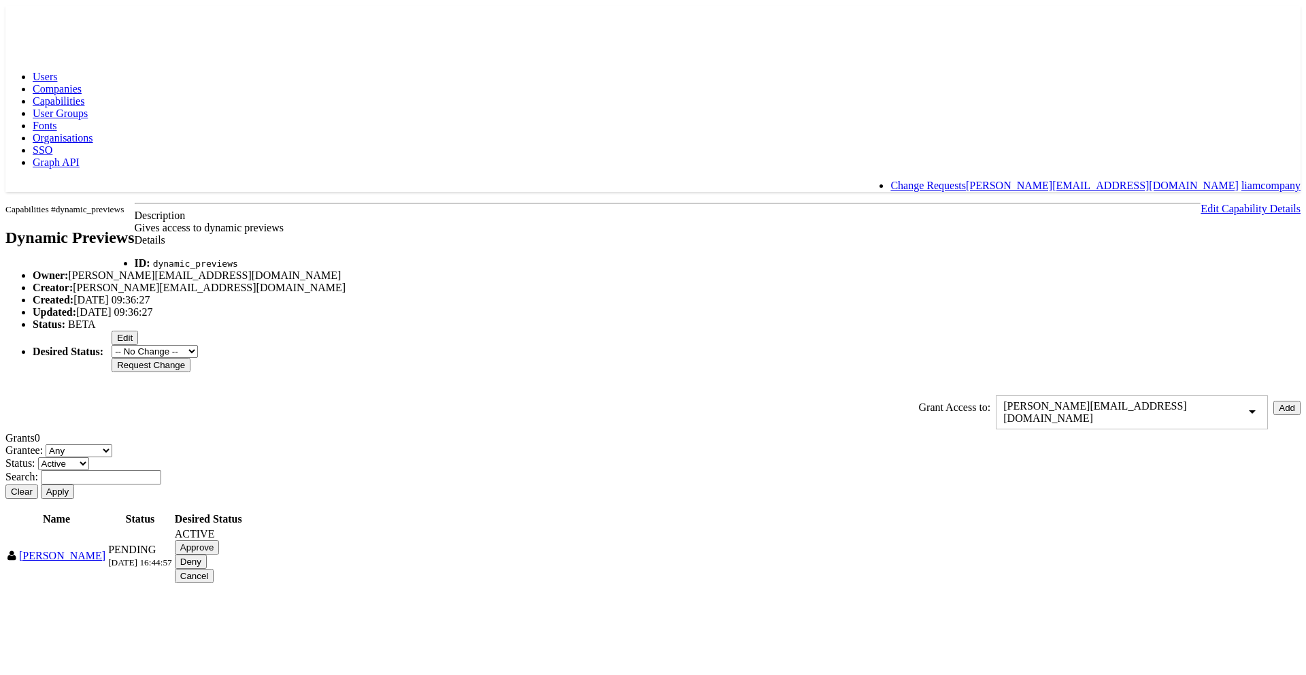
click at [996, 429] on div "liam.flynn@kargo.com" at bounding box center [1132, 412] width 272 height 34
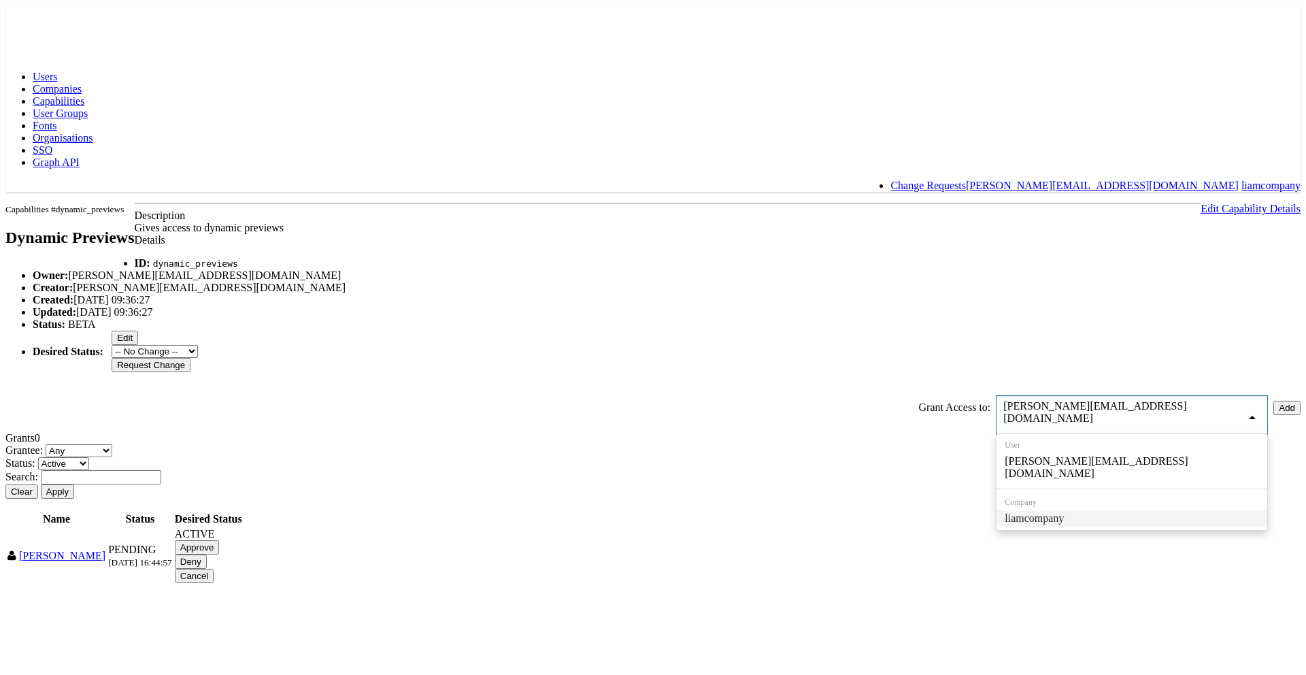
drag, startPoint x: 1204, startPoint y: 453, endPoint x: 1147, endPoint y: 507, distance: 78.9
click at [1203, 454] on body "Users Companies Capabilities User Groups Fonts Organisations SSO Graph API Chan…" at bounding box center [652, 294] width 1295 height 579
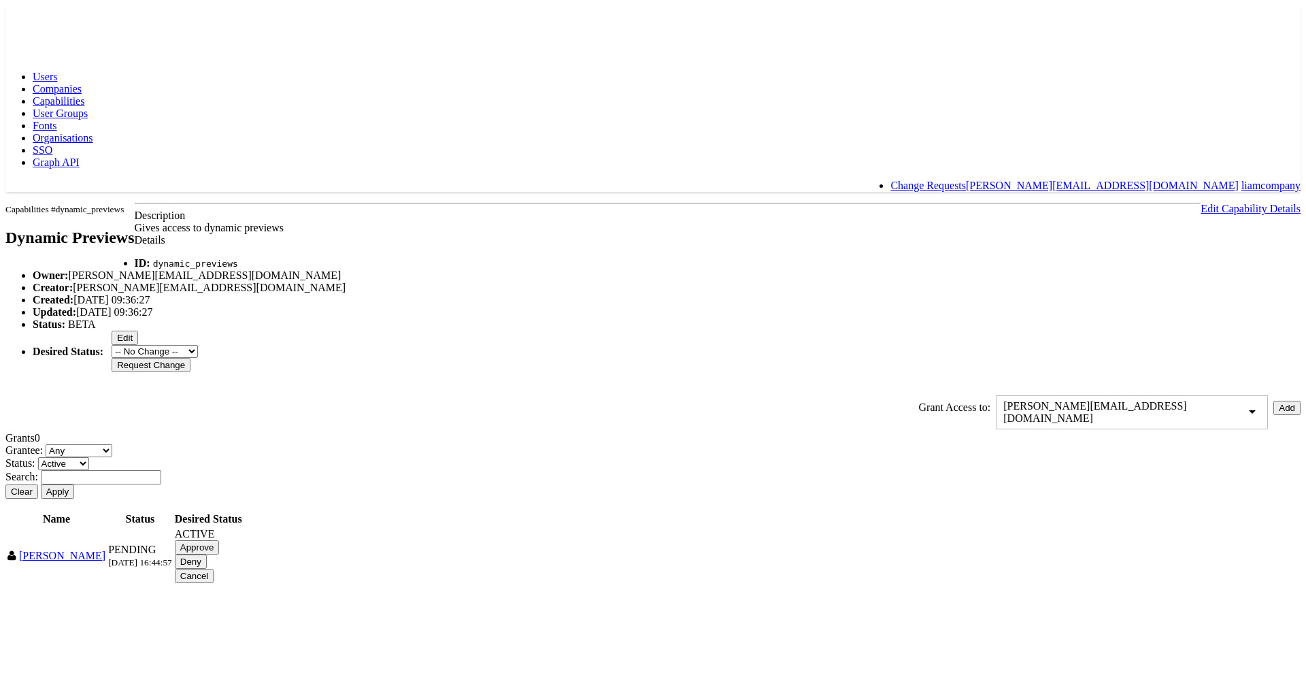
click at [220, 554] on input "Approve" at bounding box center [197, 547] width 45 height 14
click at [74, 498] on button "Apply" at bounding box center [57, 491] width 33 height 14
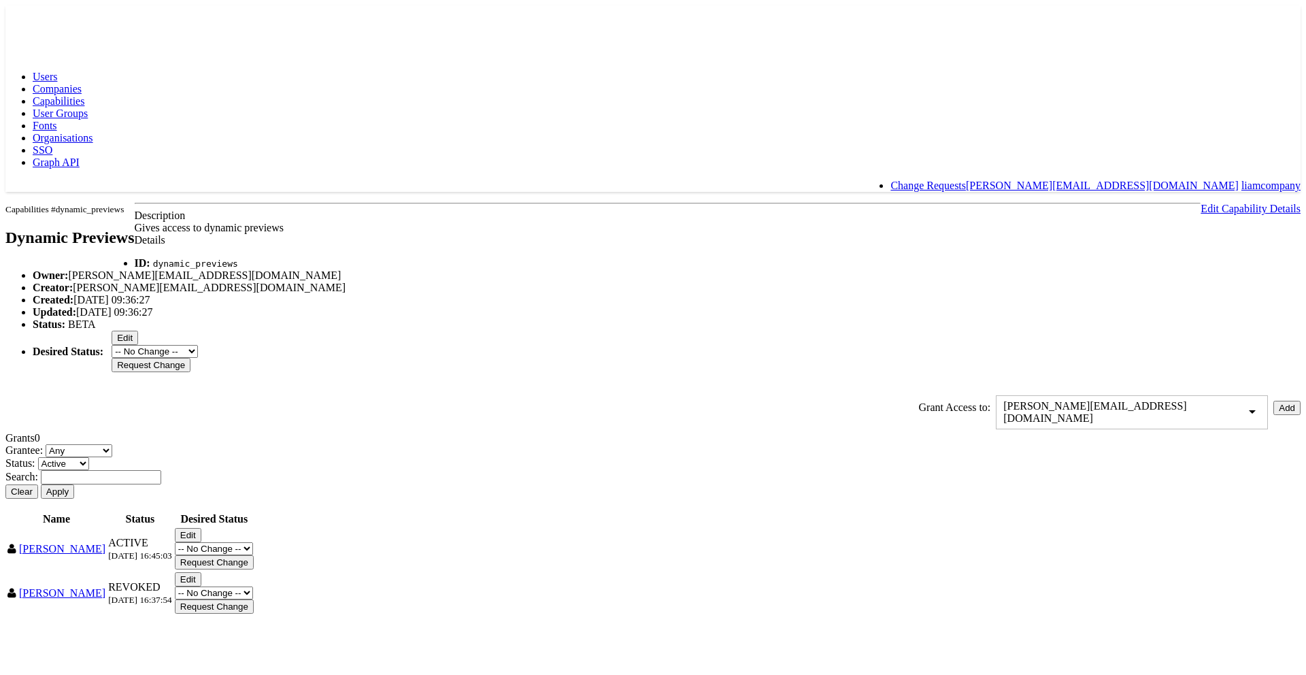
scroll to position [0, 0]
click at [15, 20] on rect at bounding box center [36, 17] width 63 height 24
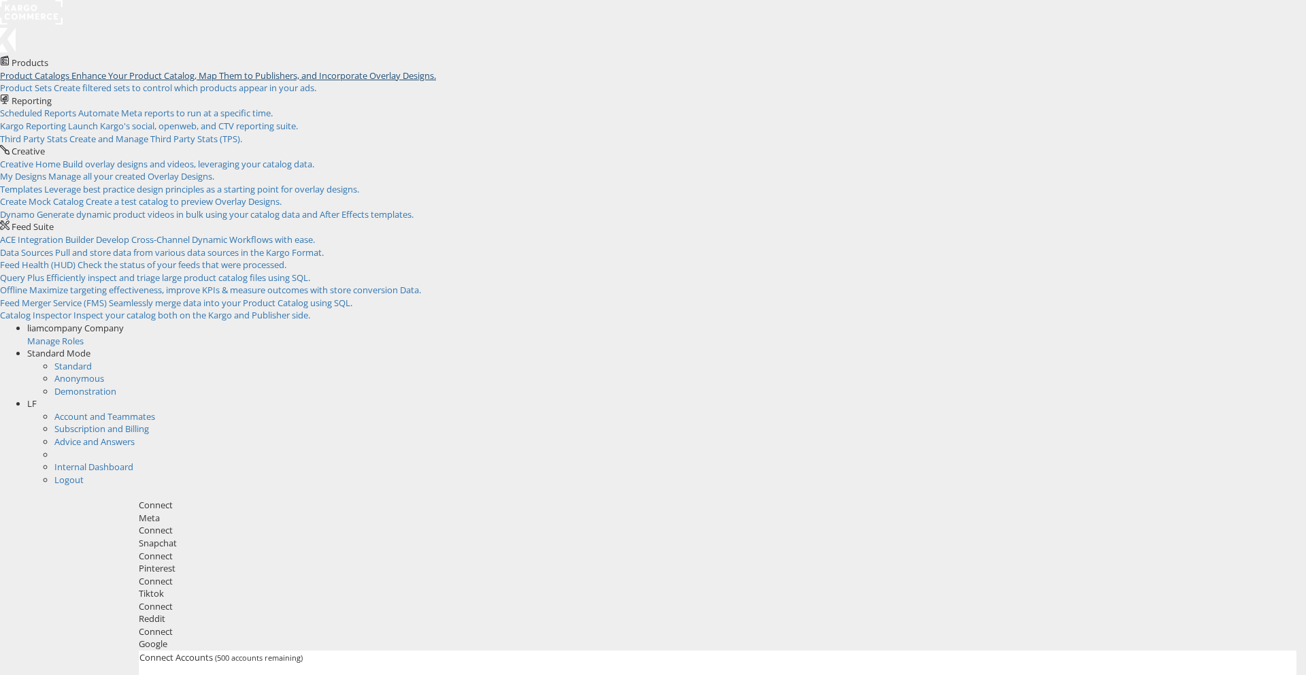
click at [154, 82] on span "Enhance Your Product Catalog, Map Them to Publishers, and Incorporate Overlay D…" at bounding box center [253, 75] width 365 height 12
